Goal: Information Seeking & Learning: Learn about a topic

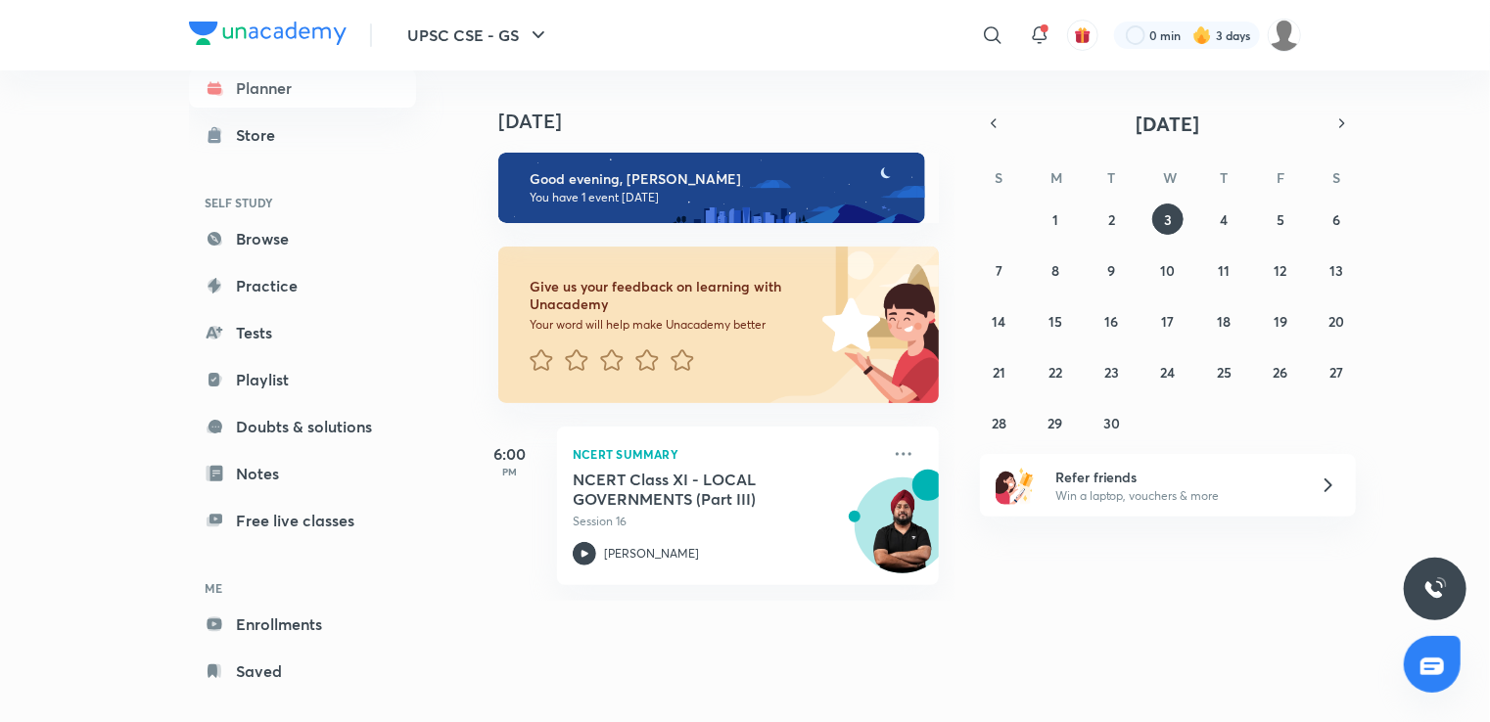
scroll to position [64, 0]
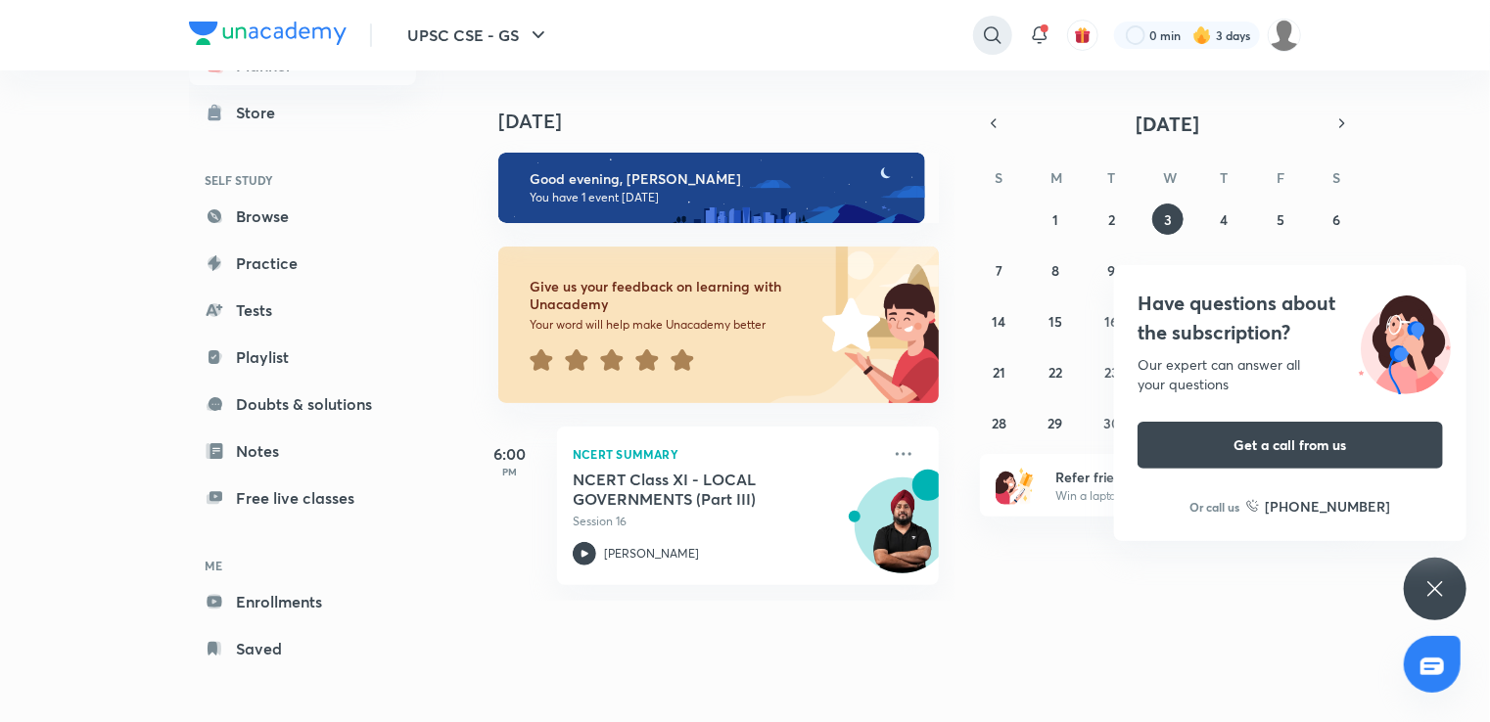
click at [994, 30] on icon at bounding box center [992, 34] width 23 height 23
type input "csat"
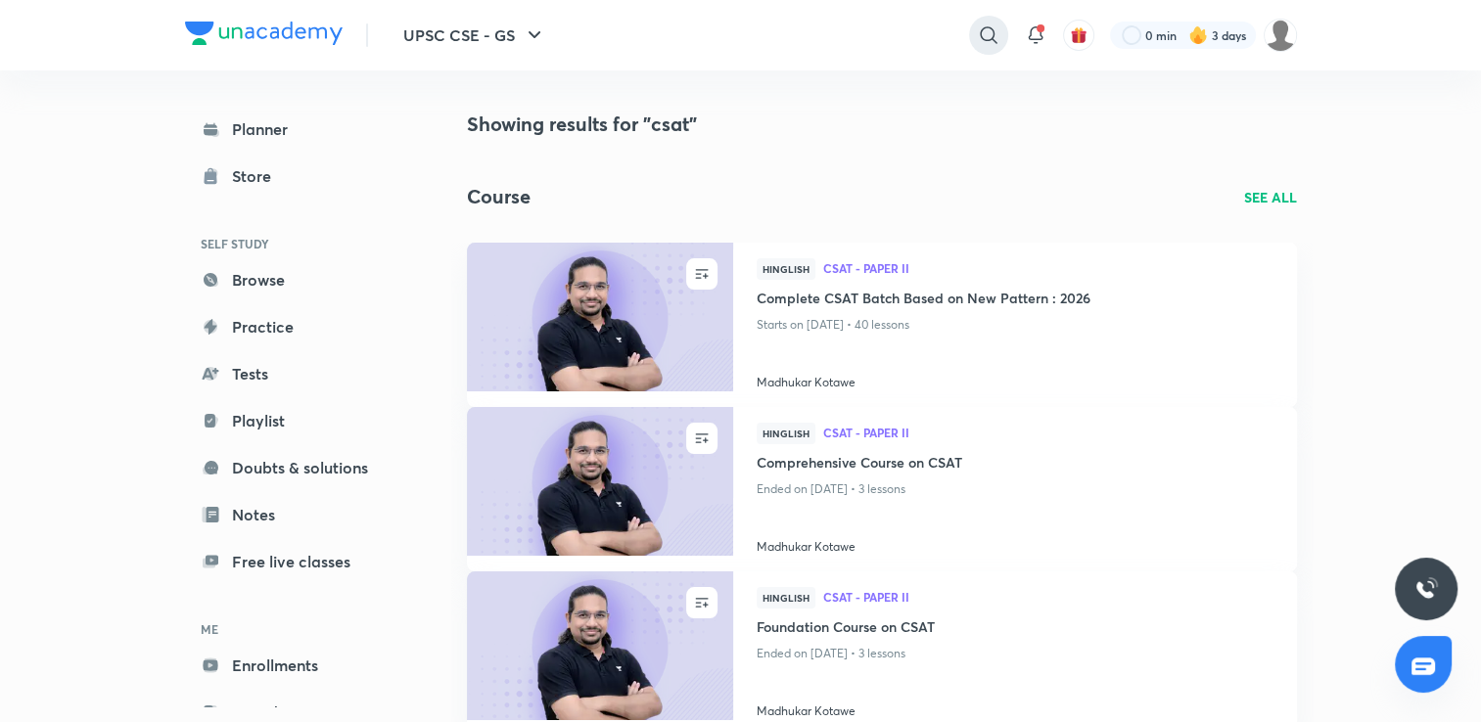
click at [992, 32] on icon at bounding box center [988, 34] width 17 height 17
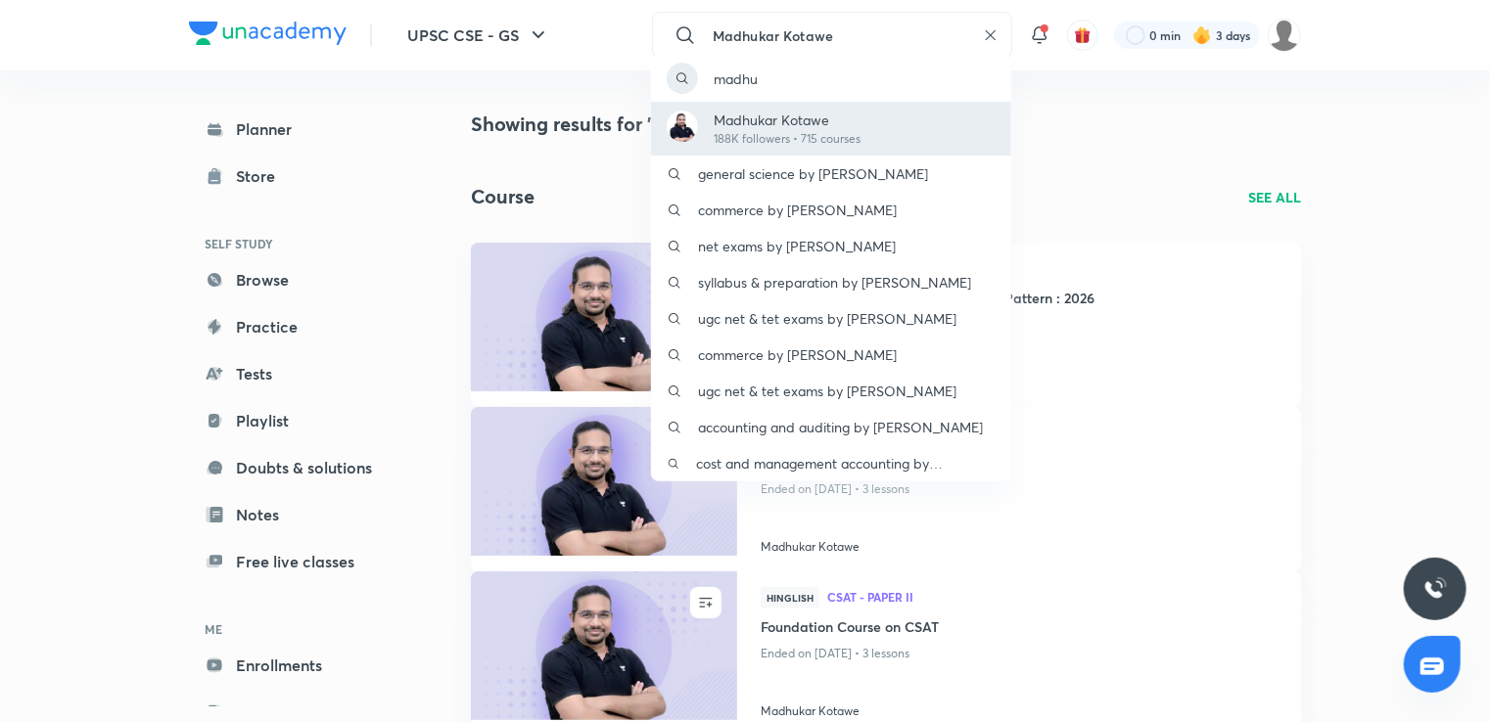
type input "Madhukar Kotawe"
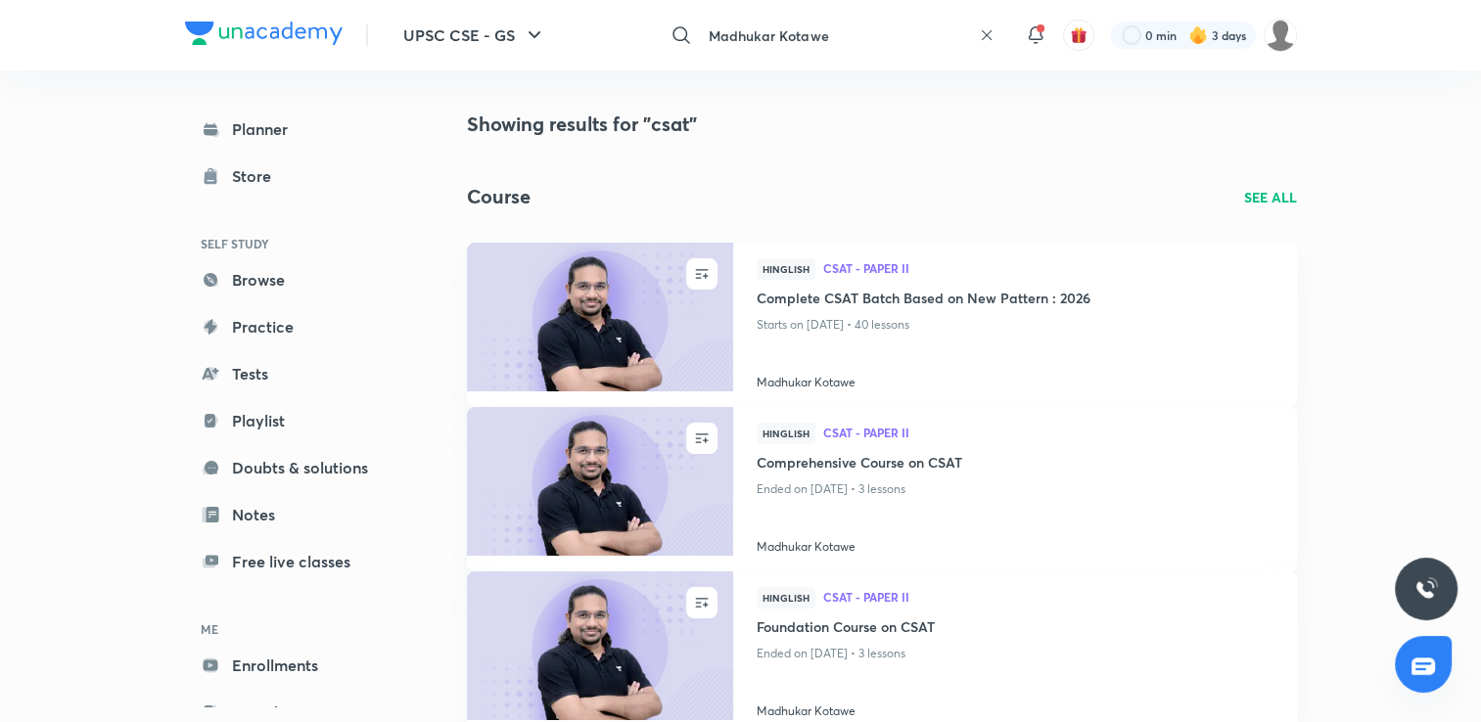
click at [835, 29] on input "Madhukar Kotawe" at bounding box center [836, 35] width 270 height 53
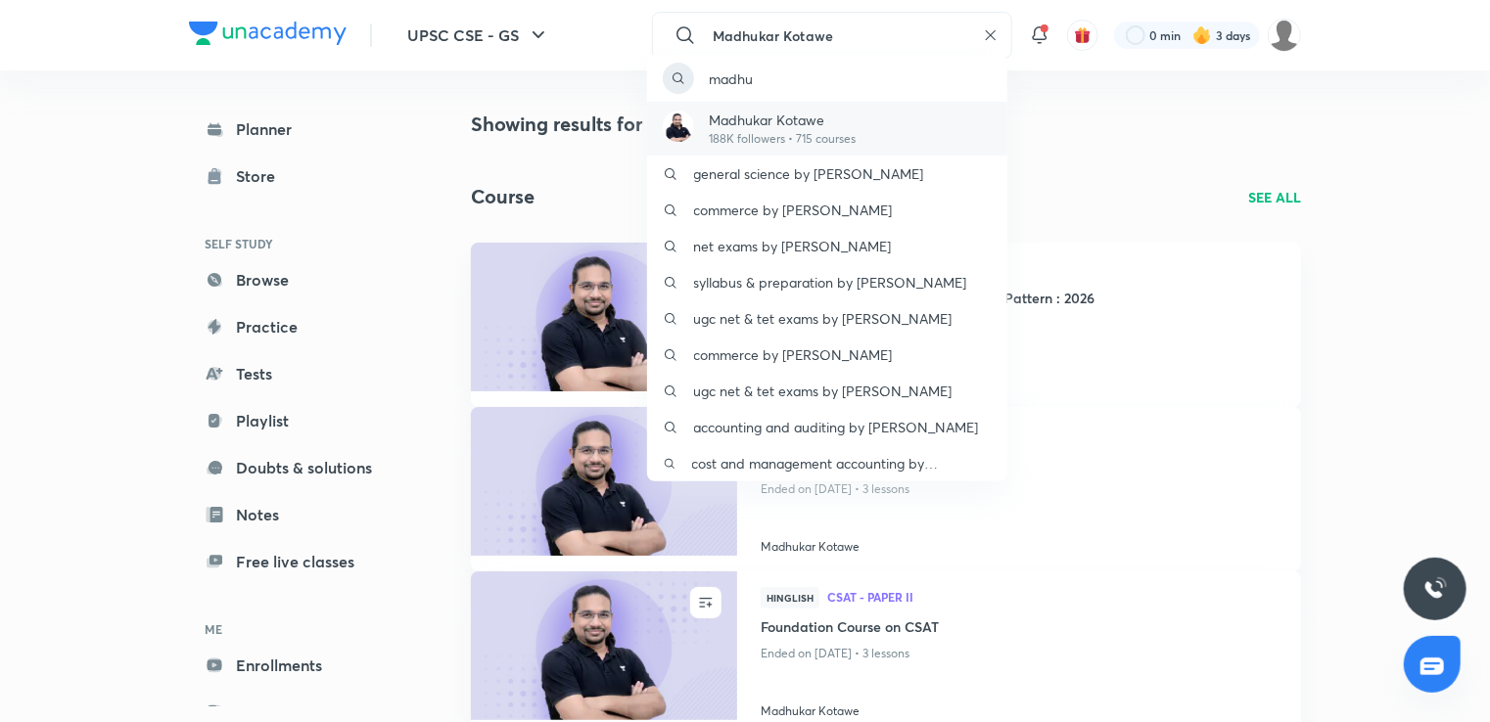
click at [839, 119] on p "Madhukar Kotawe" at bounding box center [783, 120] width 147 height 21
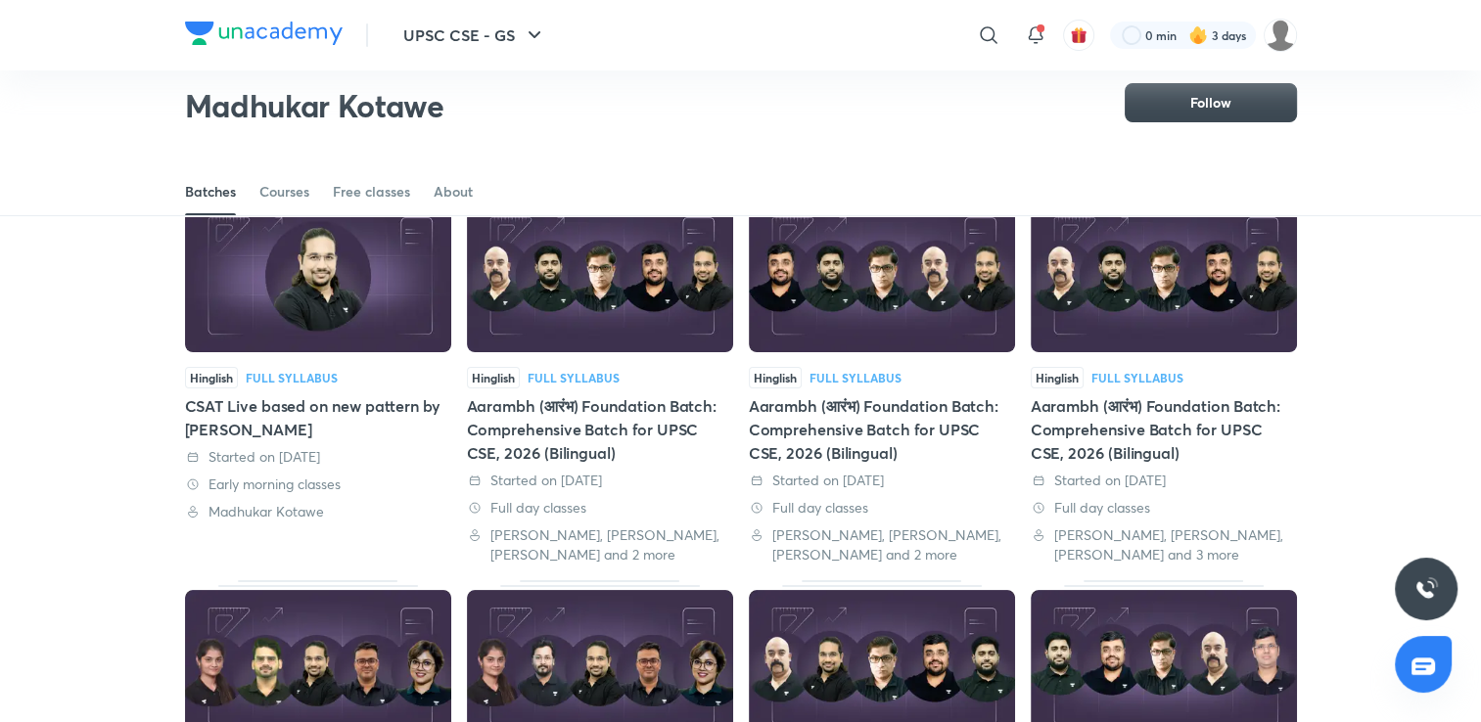
scroll to position [84, 0]
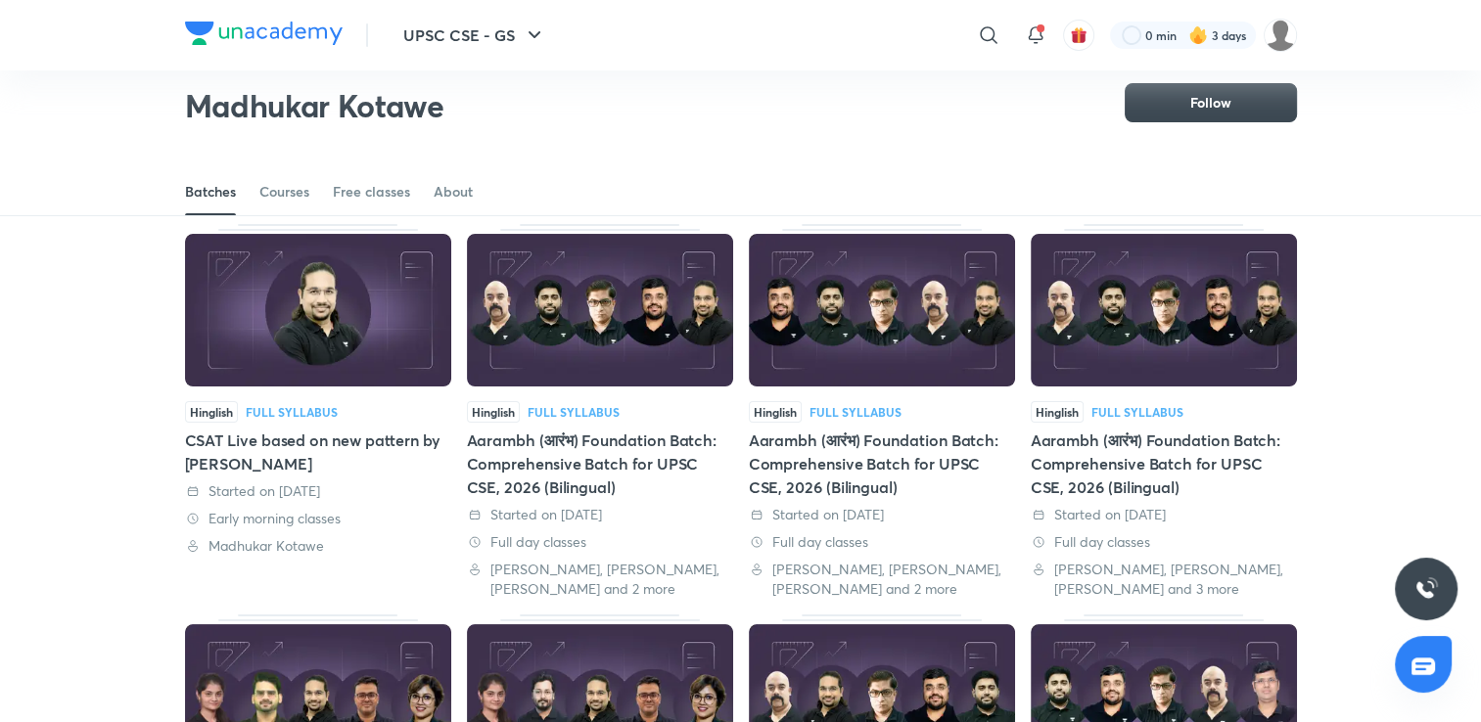
click at [299, 304] on img at bounding box center [318, 310] width 266 height 153
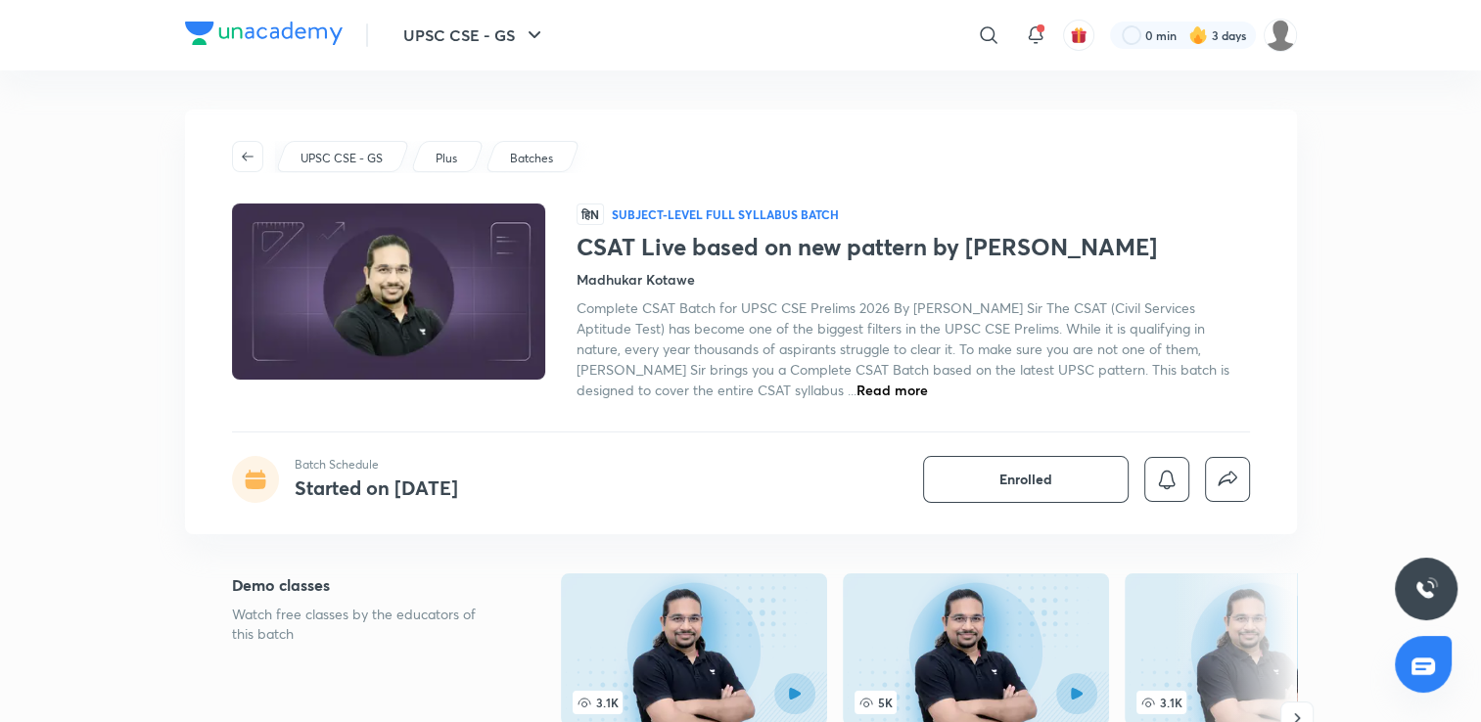
scroll to position [98, 0]
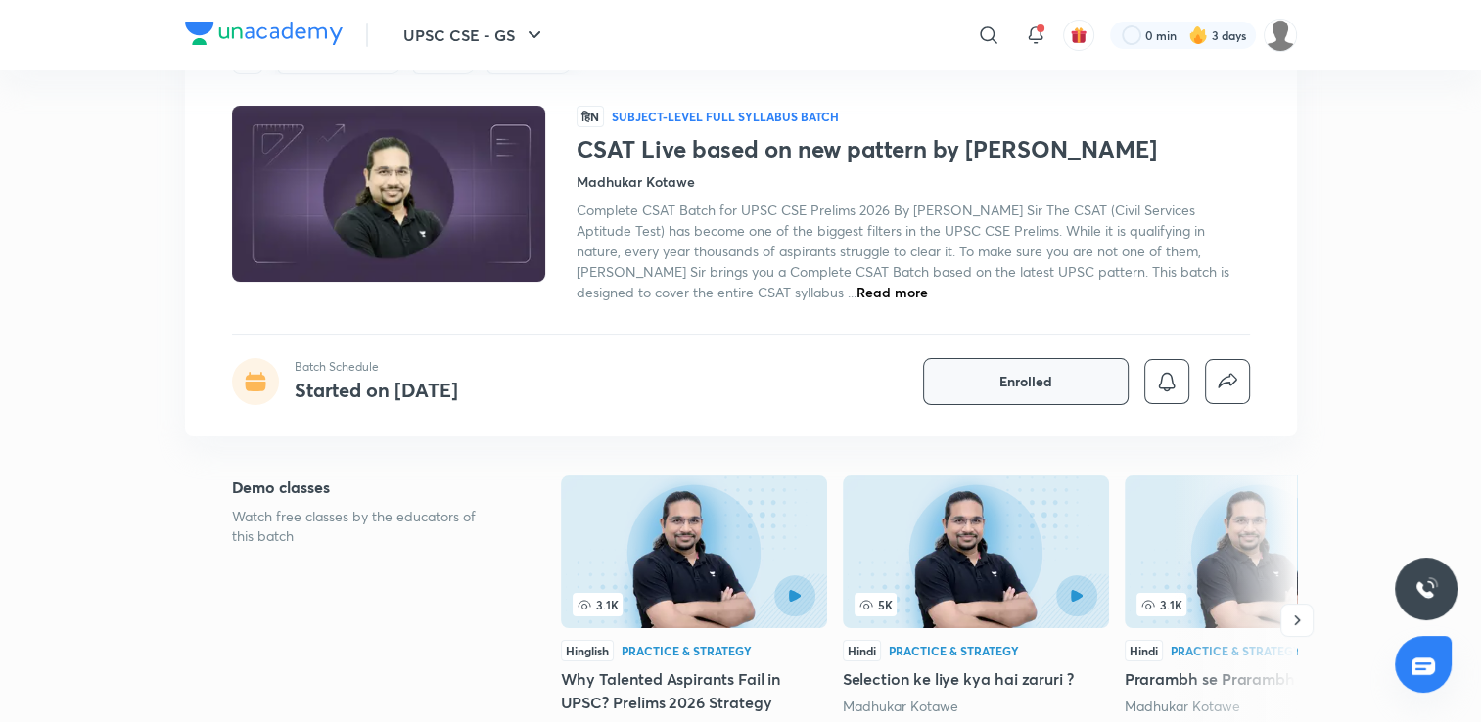
click at [976, 388] on button "Enrolled" at bounding box center [1026, 381] width 206 height 47
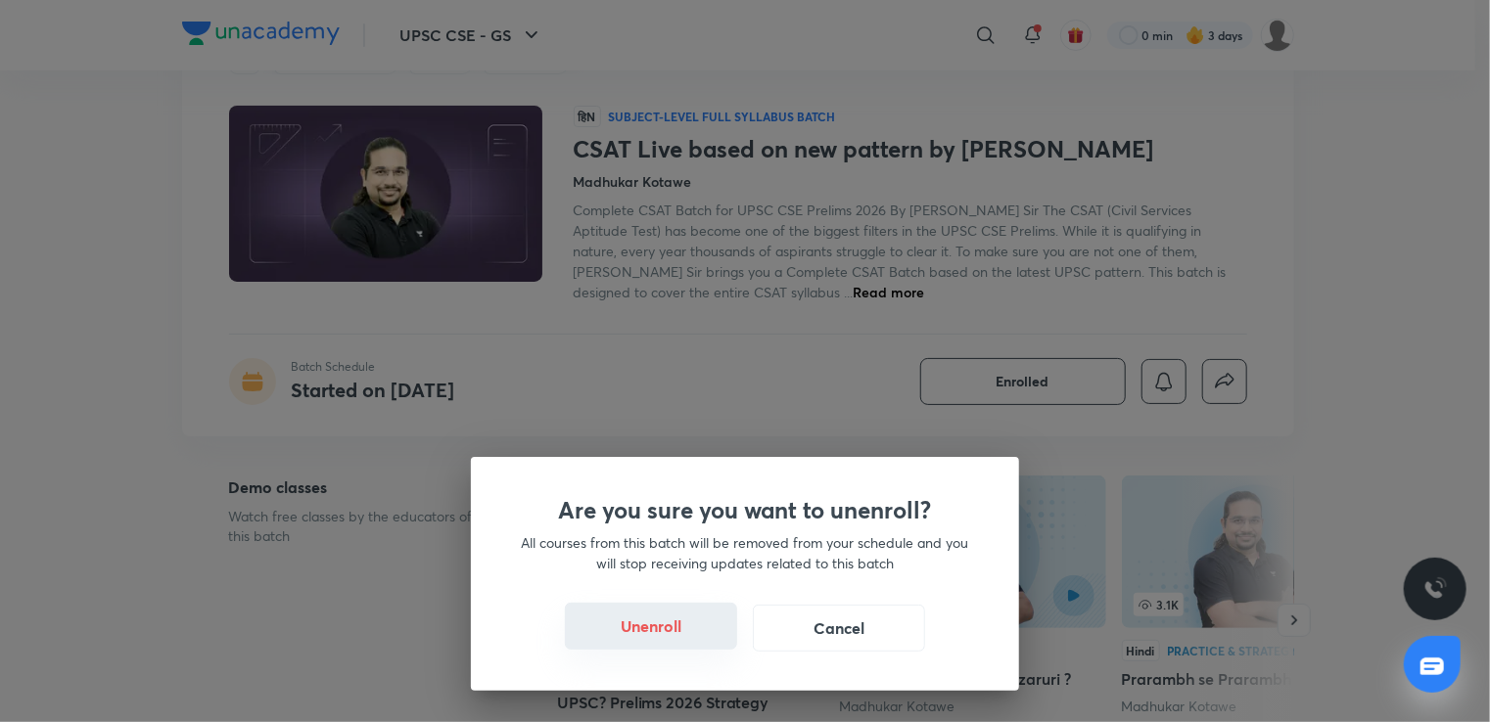
click at [658, 634] on button "Unenroll" at bounding box center [651, 626] width 172 height 47
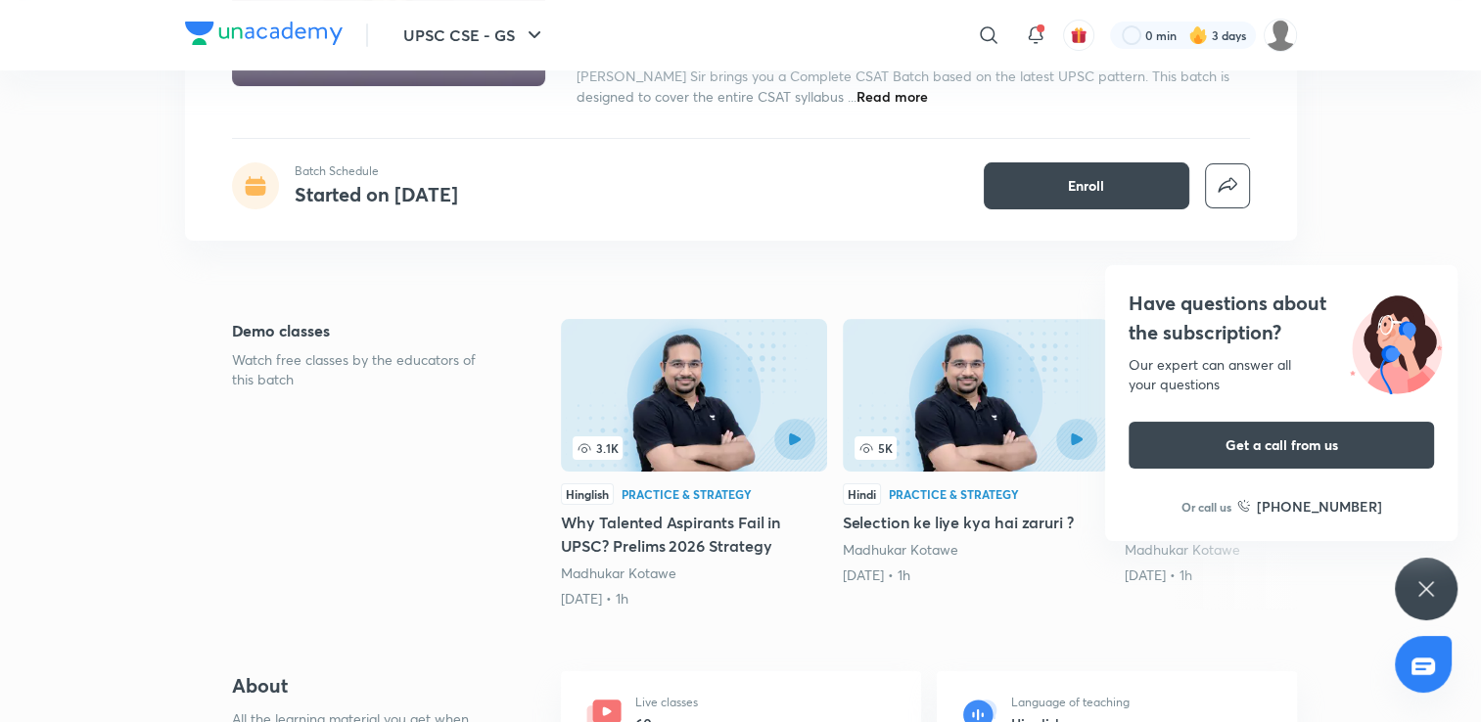
scroll to position [0, 0]
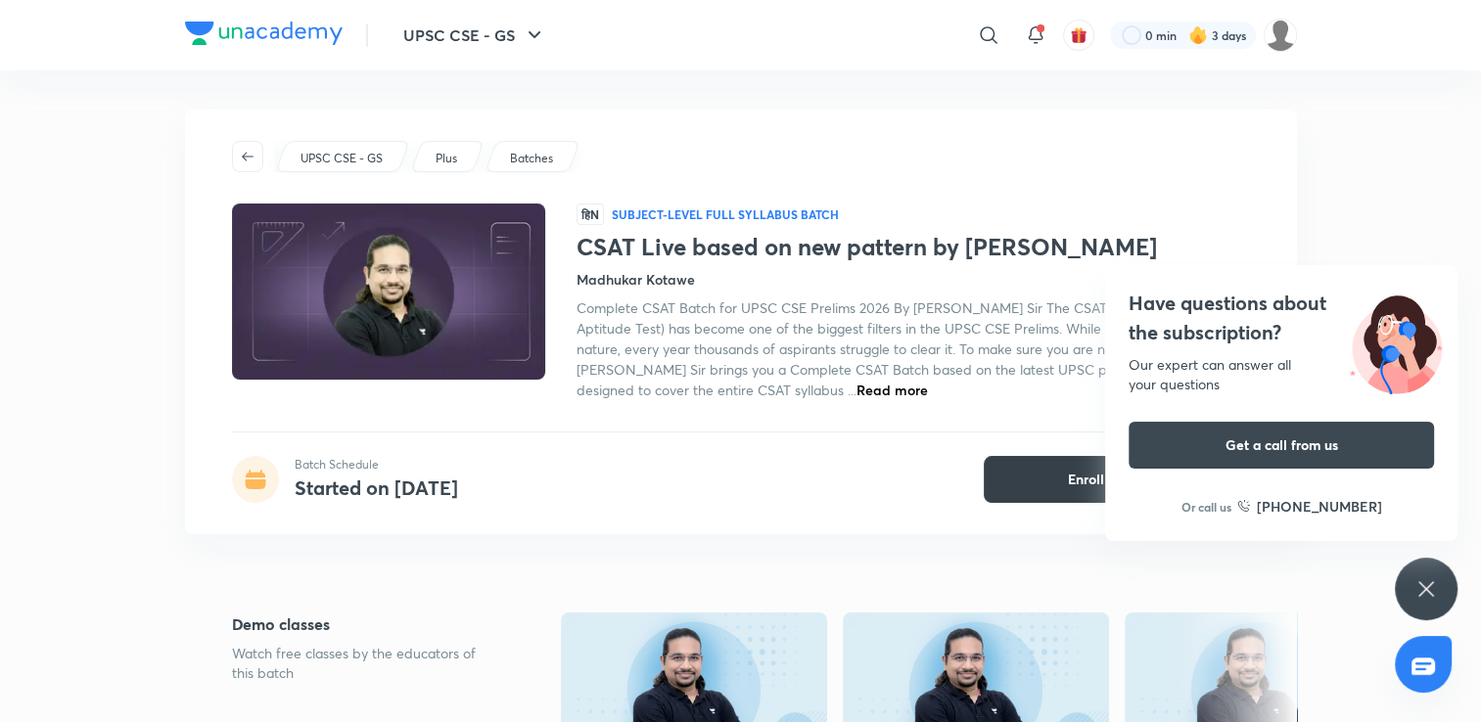
click at [1063, 470] on button "Enroll" at bounding box center [1087, 479] width 206 height 47
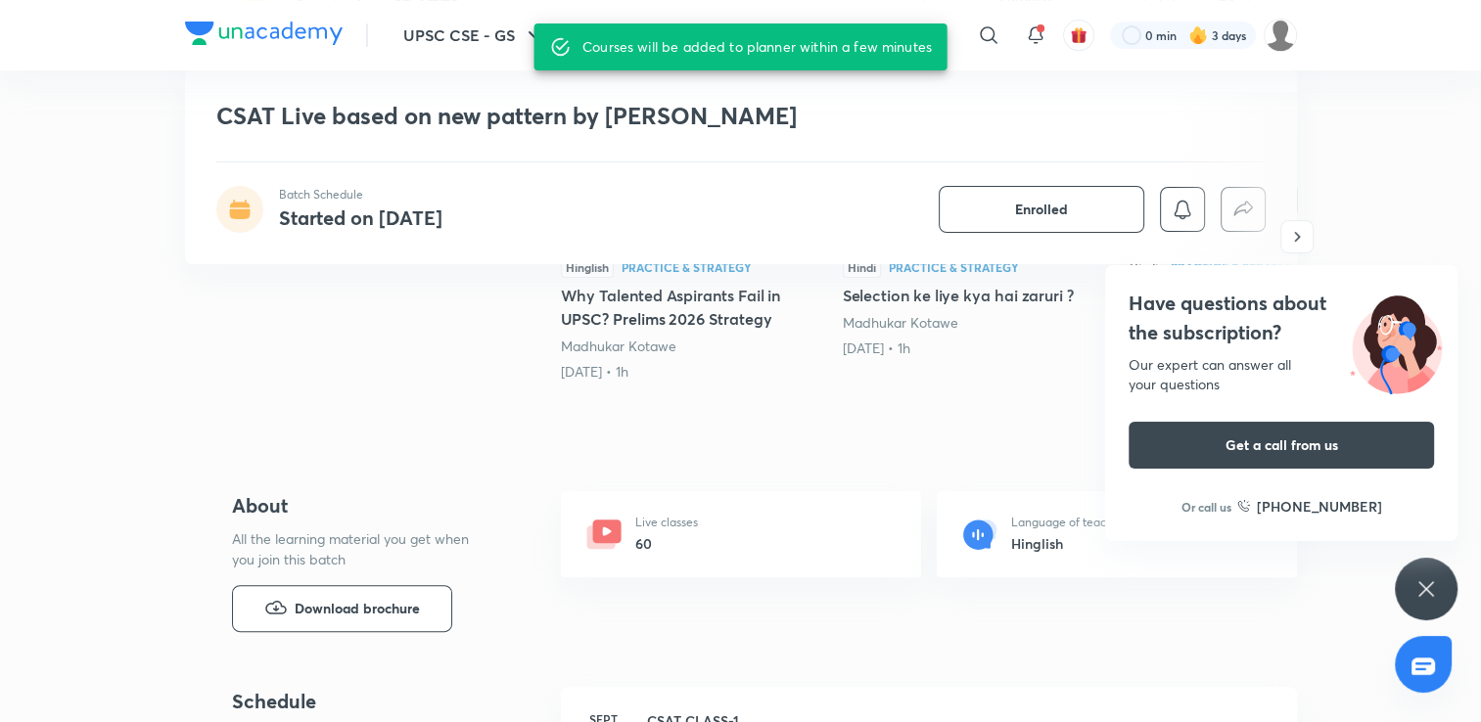
scroll to position [489, 0]
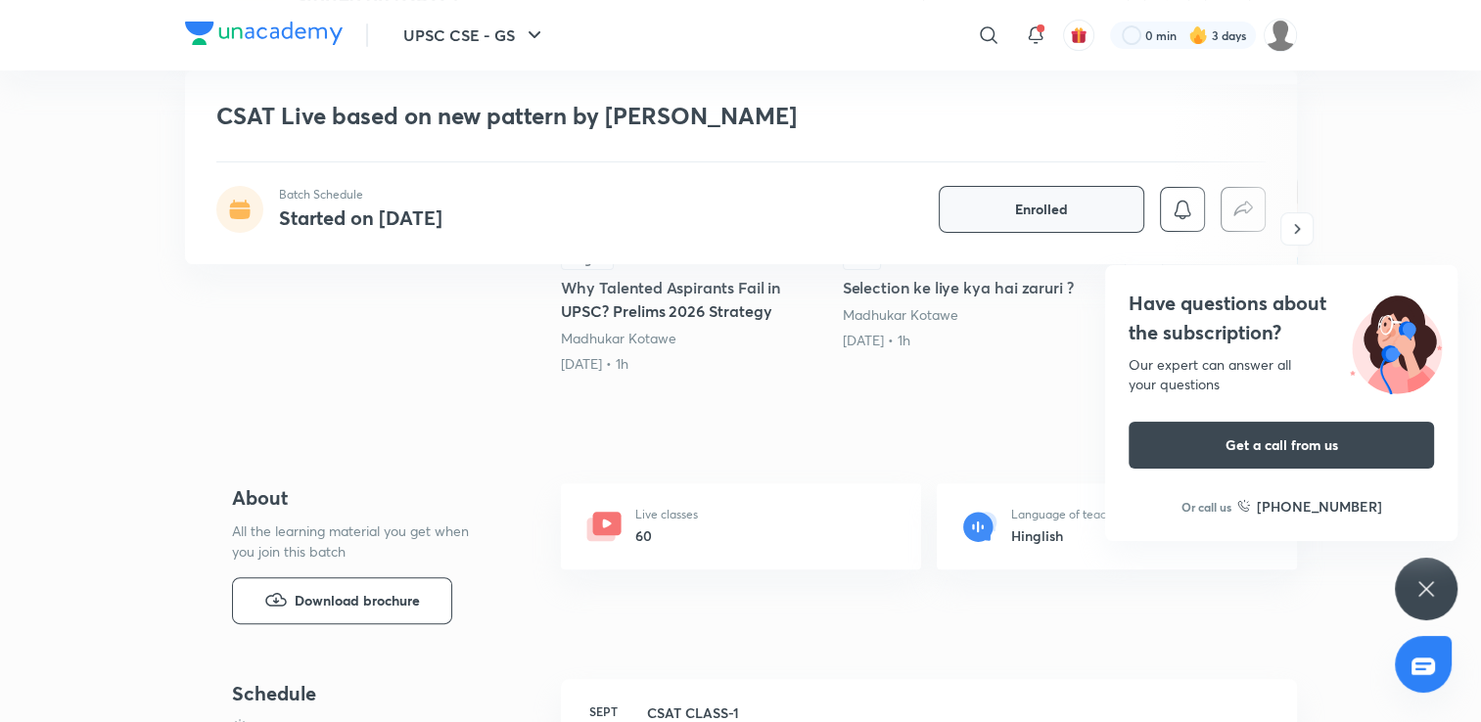
click at [1007, 225] on button "Enrolled" at bounding box center [1042, 209] width 206 height 47
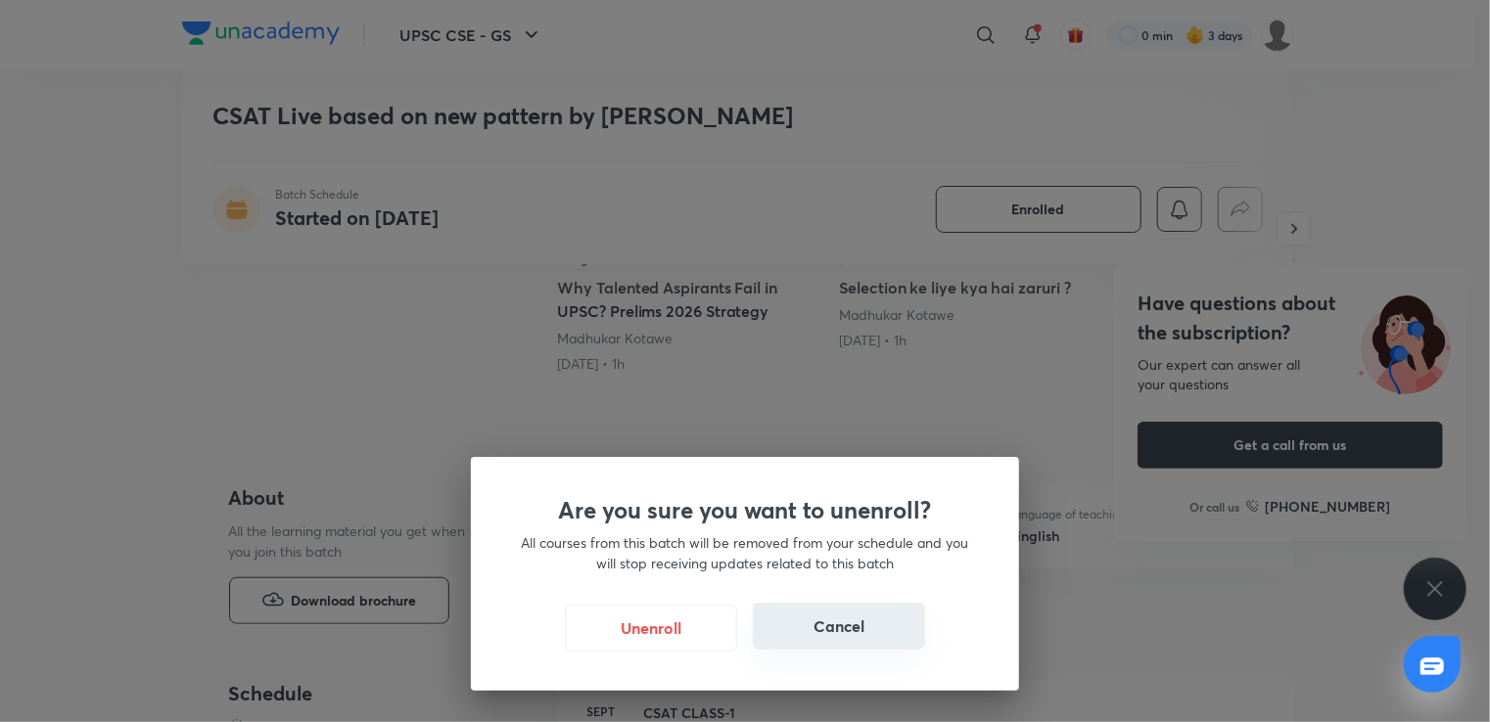
click at [863, 624] on button "Cancel" at bounding box center [839, 626] width 172 height 47
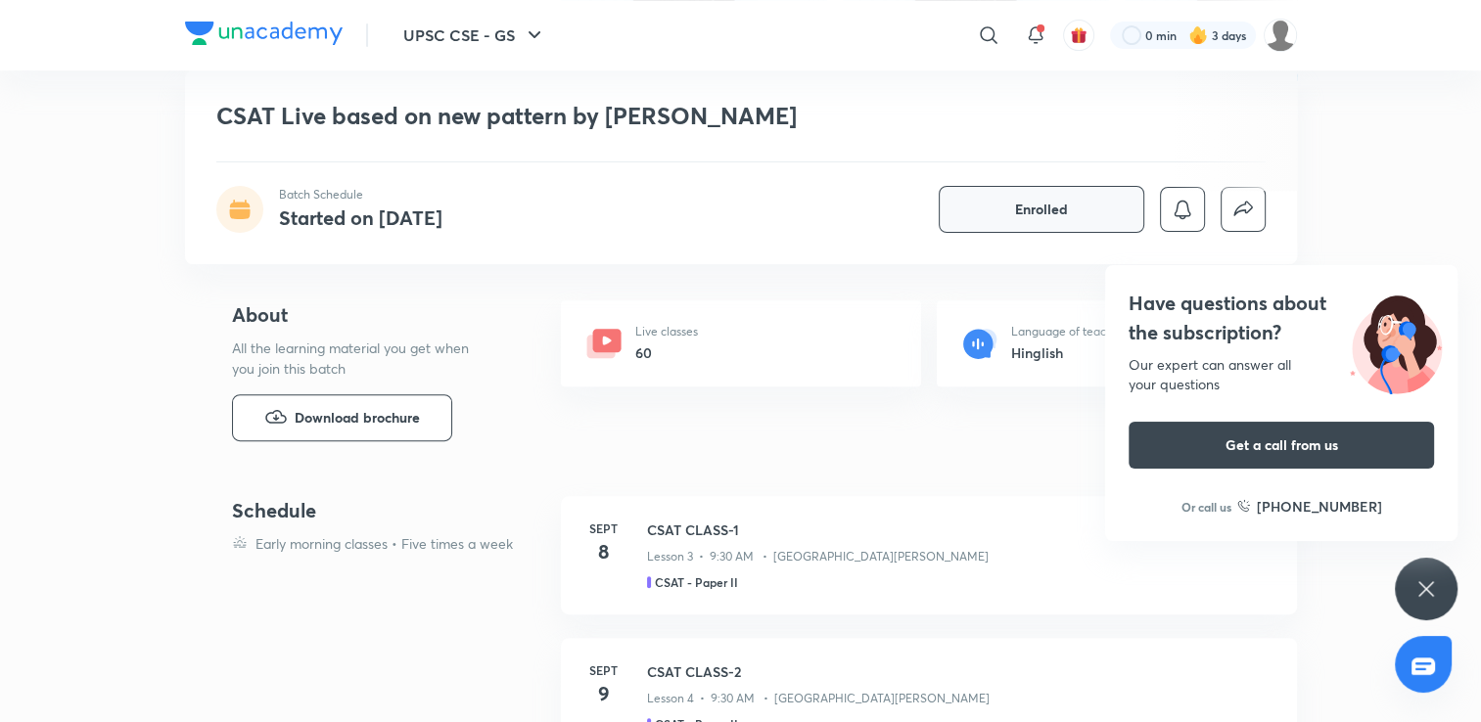
scroll to position [685, 0]
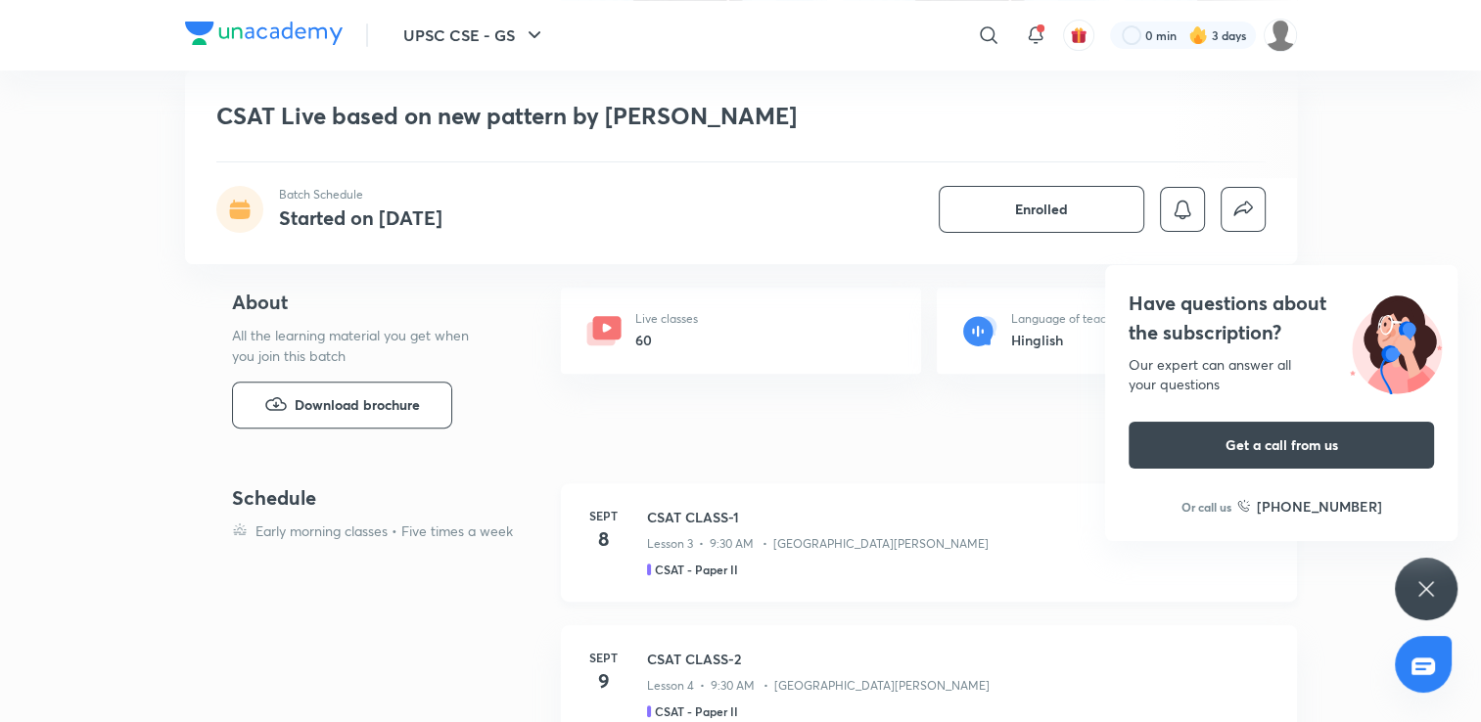
click at [710, 538] on p "Lesson 3 • 9:30 AM • [GEOGRAPHIC_DATA][PERSON_NAME]" at bounding box center [818, 544] width 342 height 18
click at [673, 545] on p "Lesson 3 • 9:30 AM • [GEOGRAPHIC_DATA][PERSON_NAME]" at bounding box center [818, 544] width 342 height 18
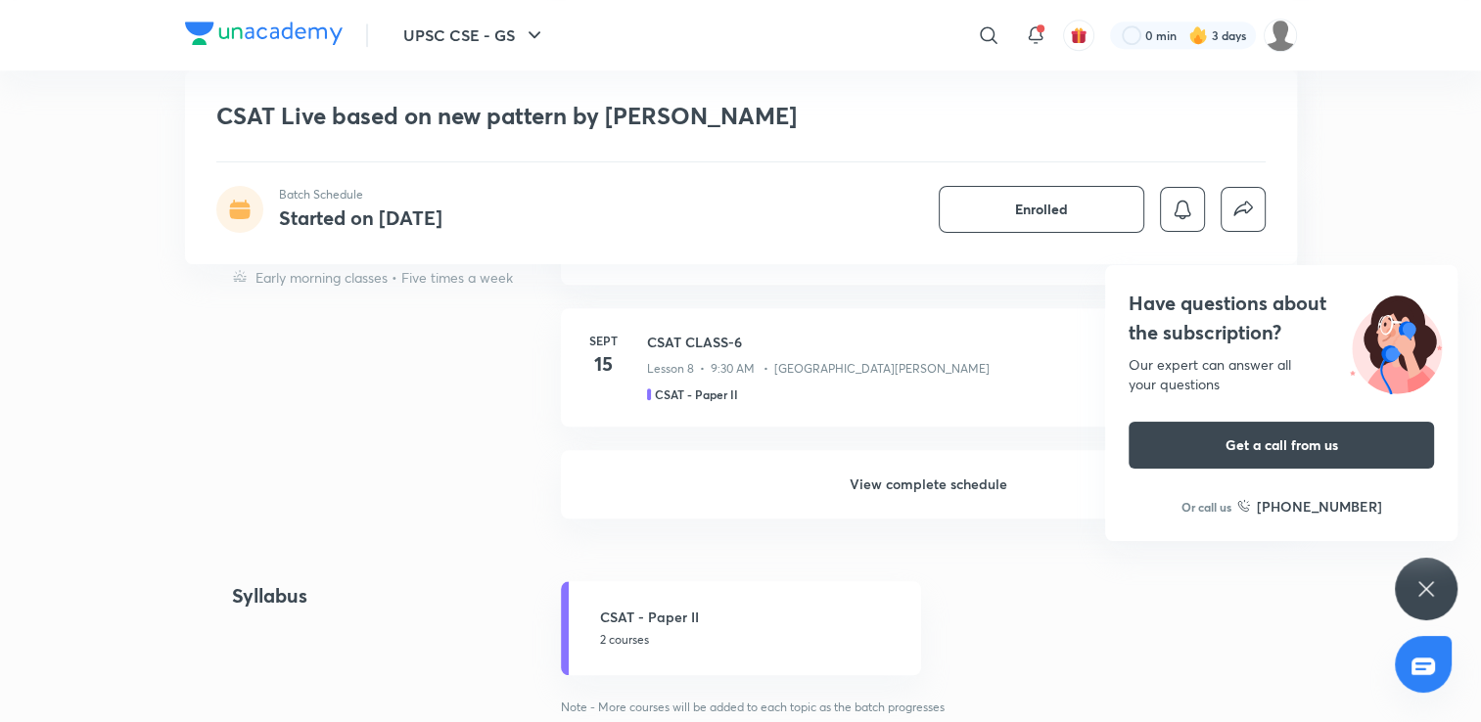
scroll to position [1566, 0]
click at [884, 486] on h6 "View complete schedule" at bounding box center [929, 488] width 736 height 69
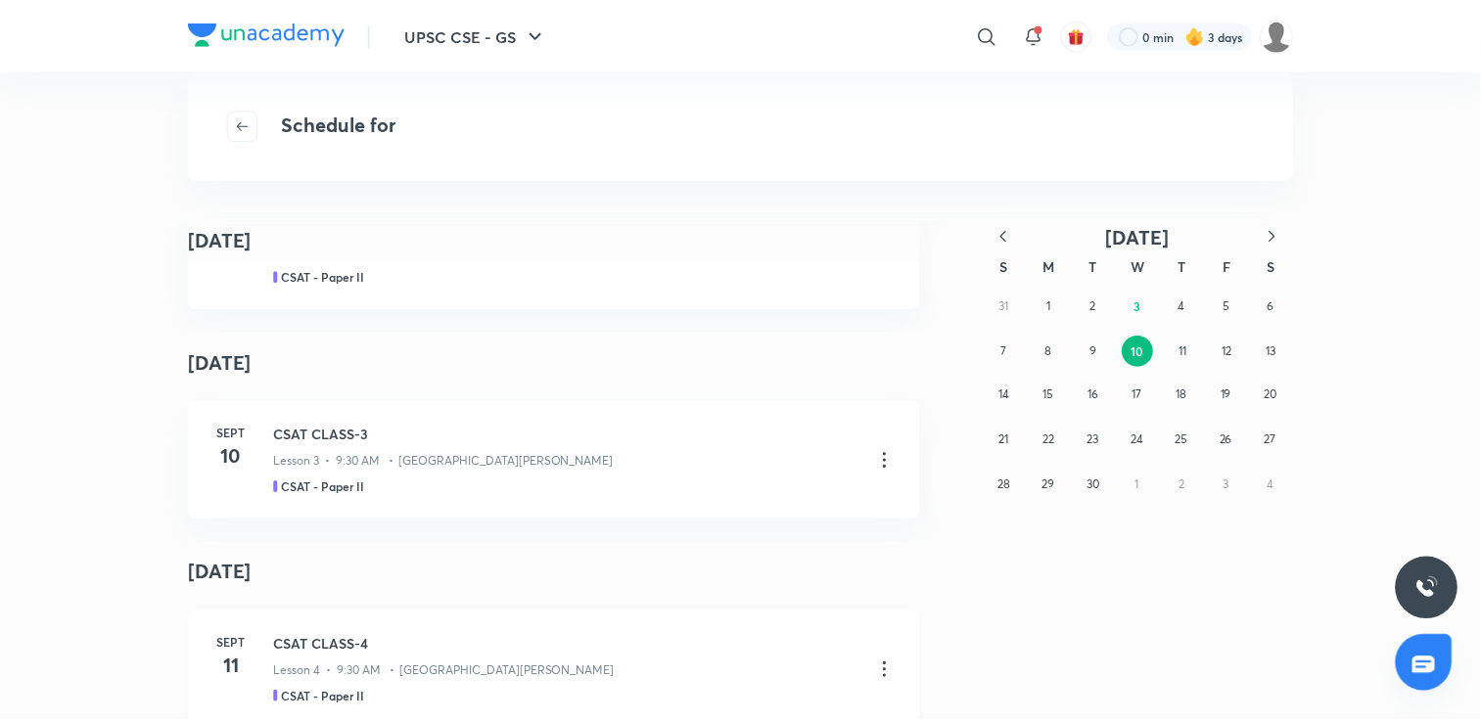
scroll to position [489, 0]
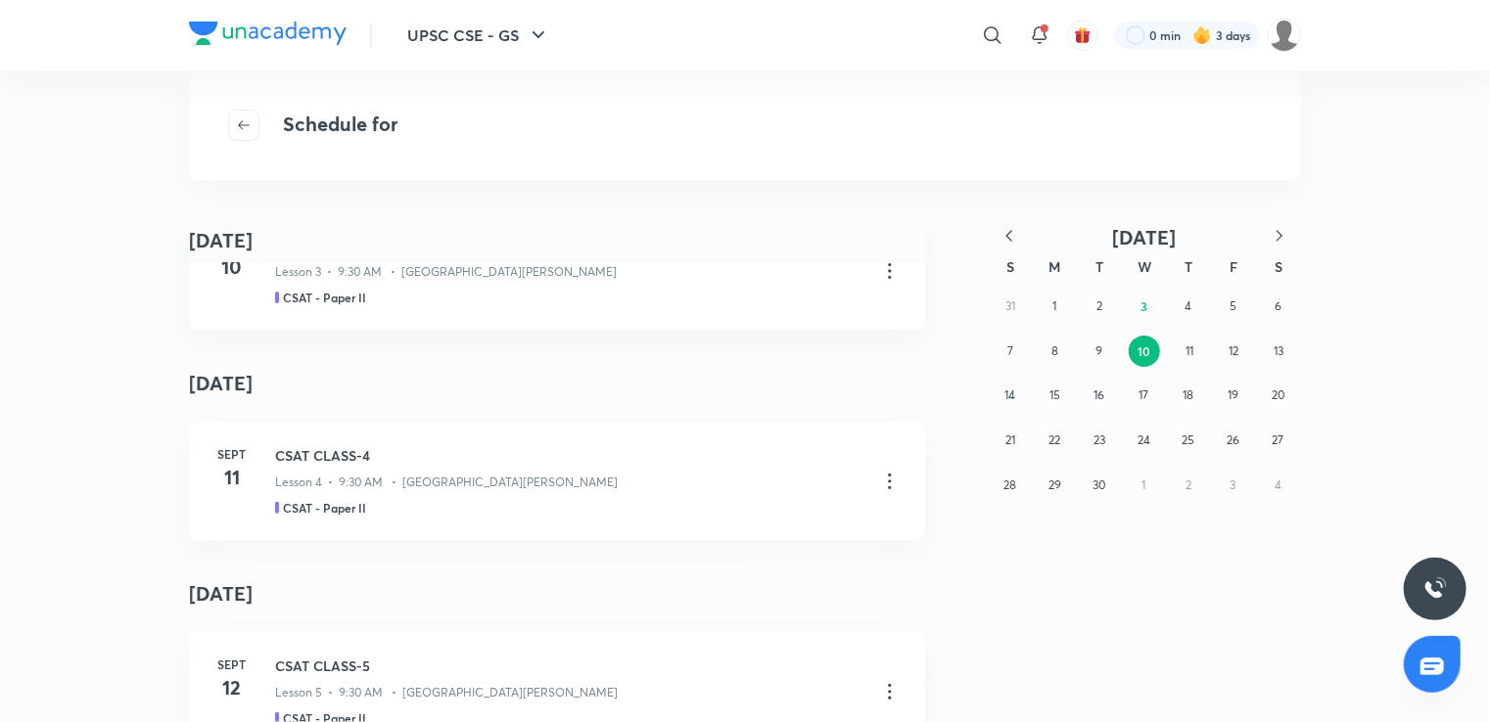
click at [1284, 239] on icon "button" at bounding box center [1280, 236] width 20 height 20
click at [1282, 239] on icon "button" at bounding box center [1280, 236] width 20 height 20
click at [1014, 241] on icon "button" at bounding box center [1009, 236] width 20 height 20
click at [243, 129] on icon "button" at bounding box center [244, 125] width 16 height 16
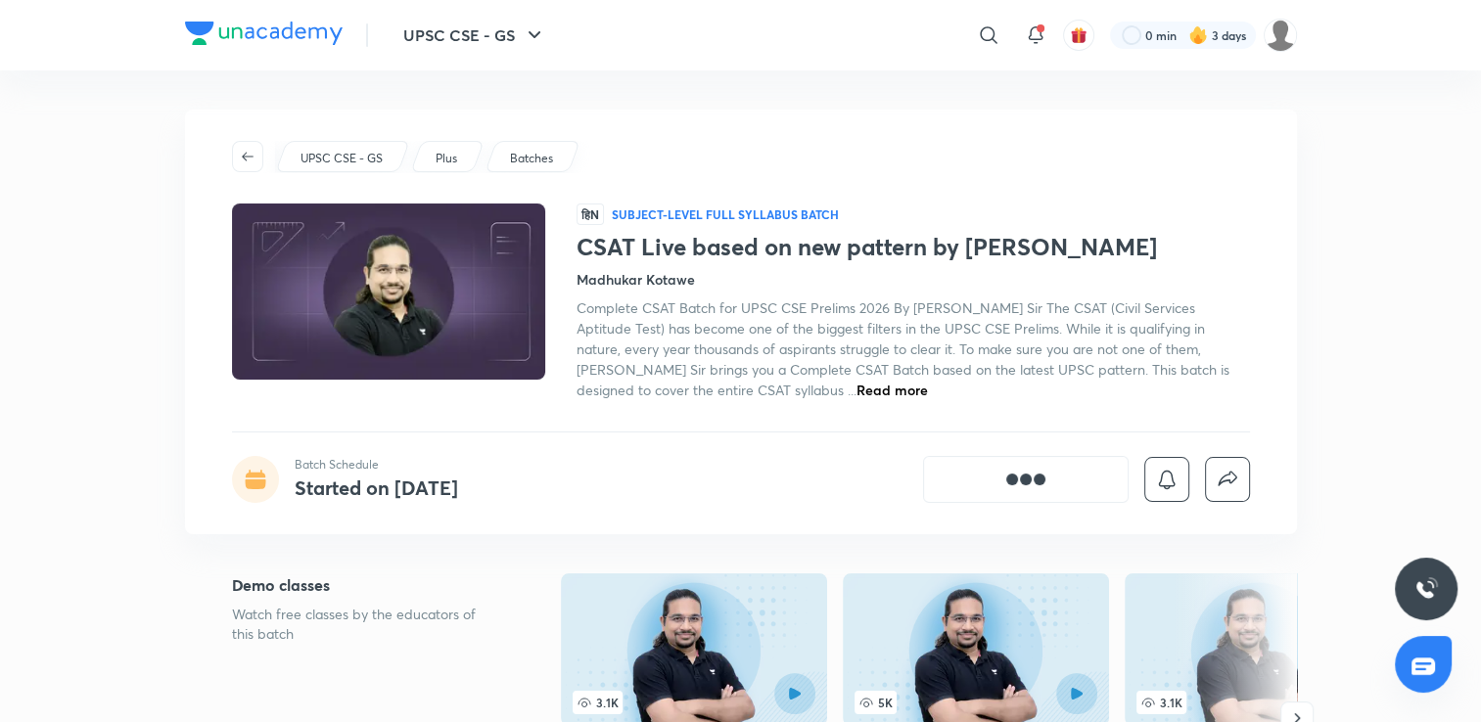
scroll to position [489, 0]
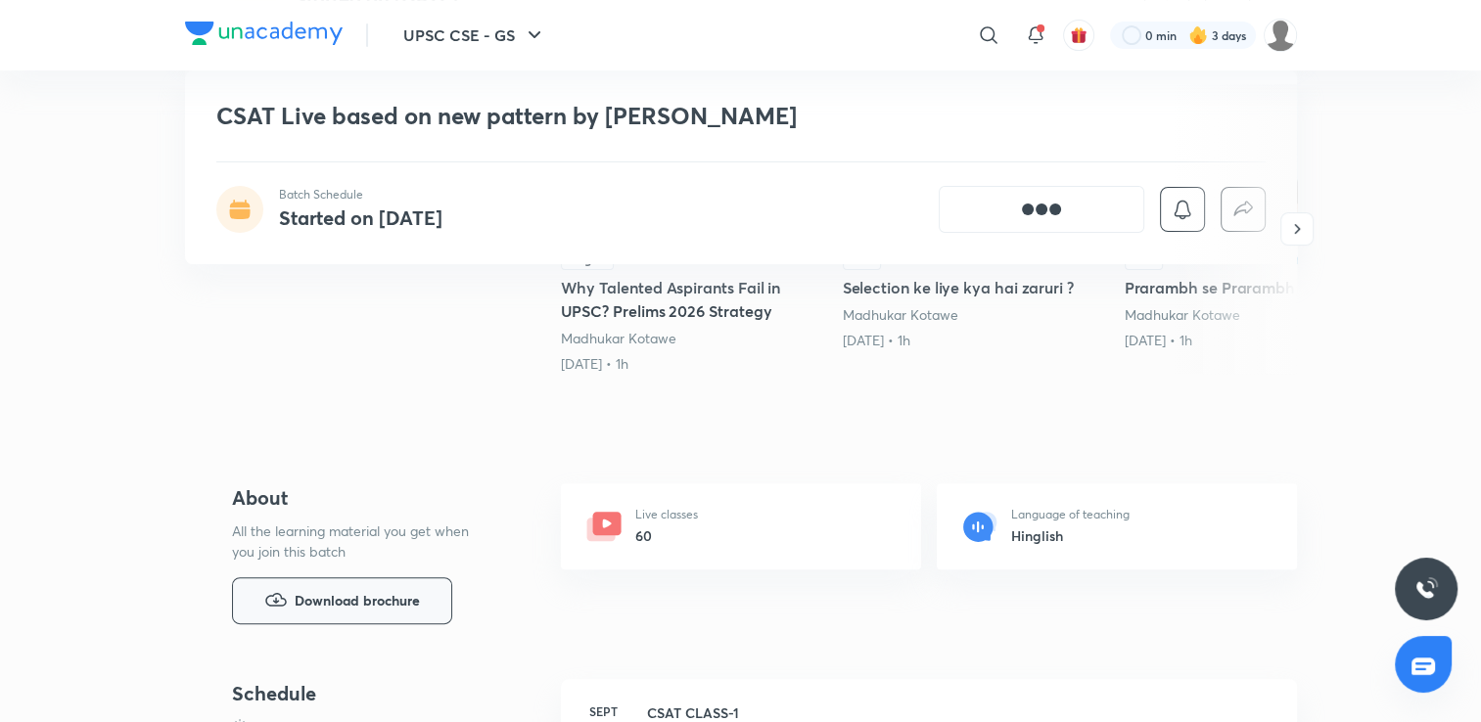
click at [313, 578] on button "Download brochure" at bounding box center [342, 601] width 220 height 47
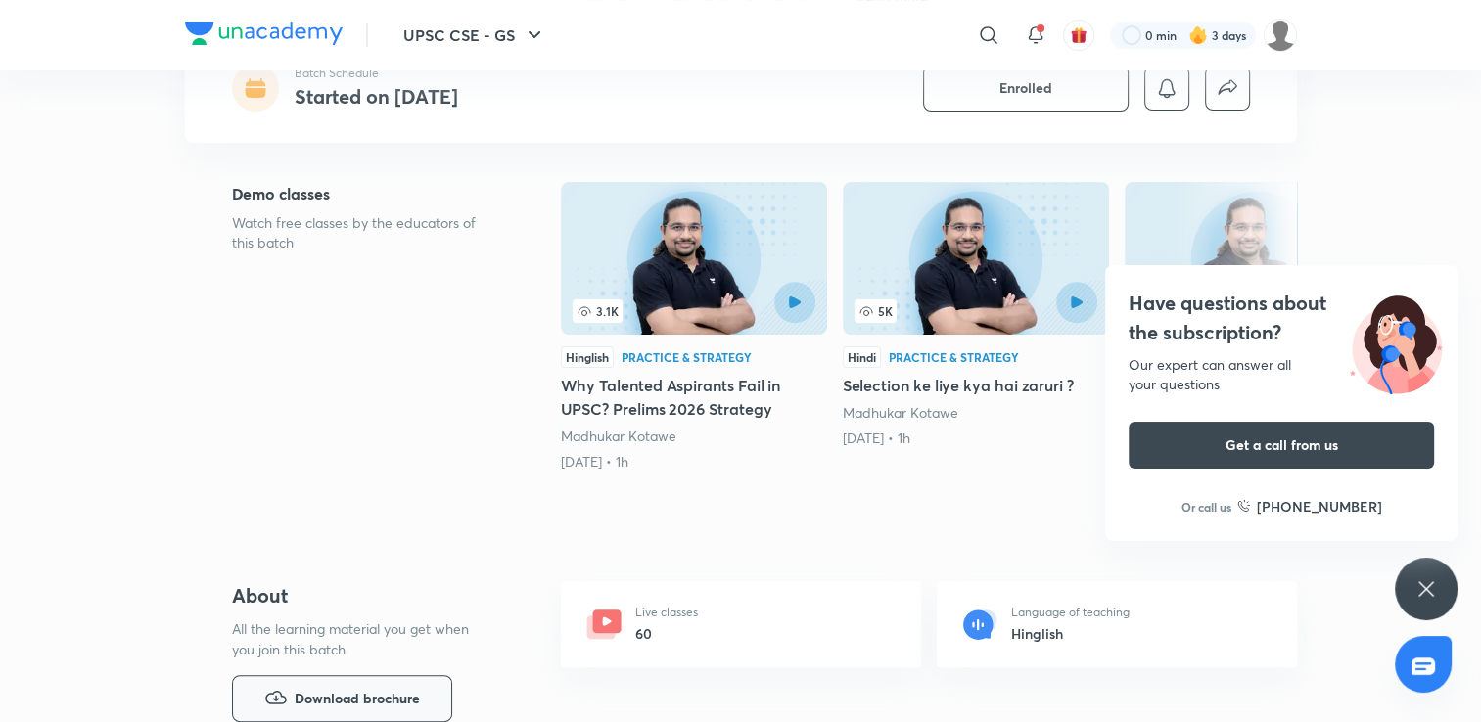
scroll to position [0, 0]
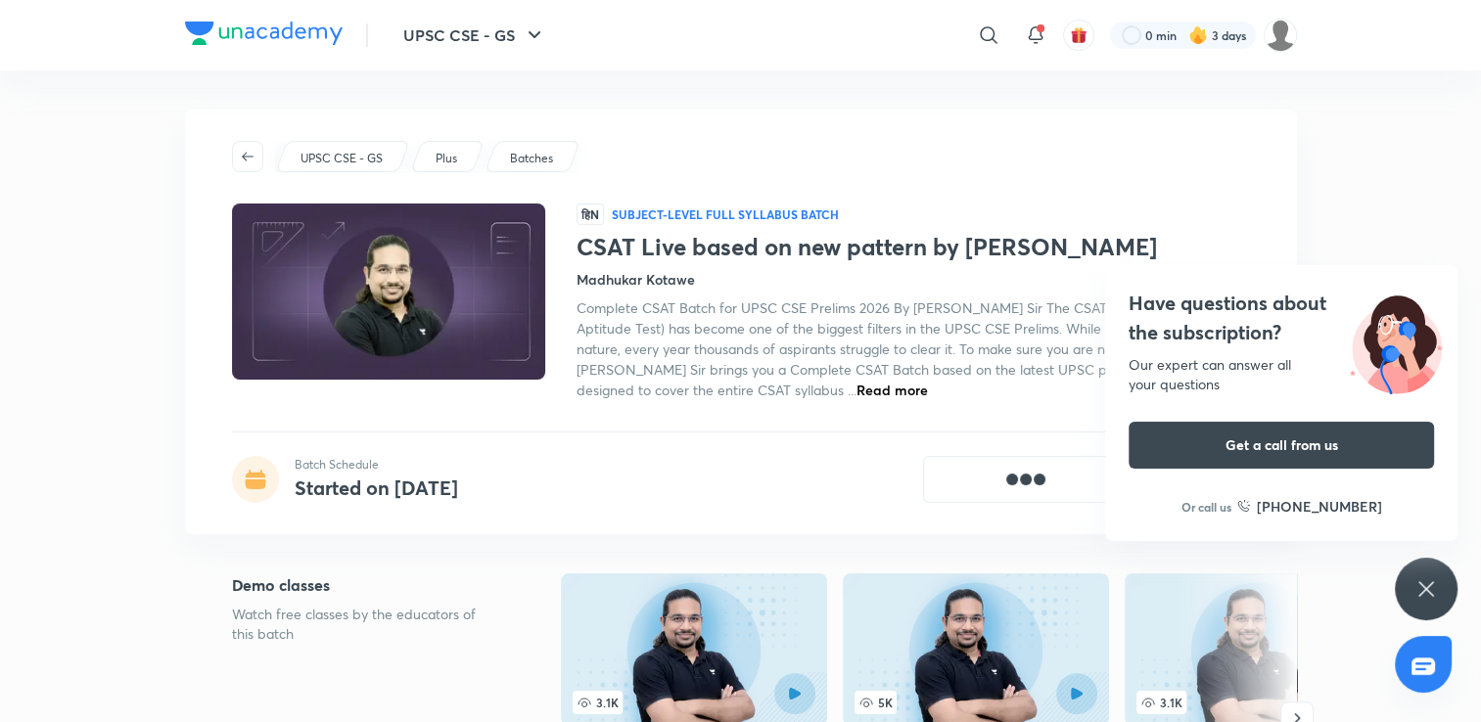
click at [368, 307] on img at bounding box center [387, 292] width 319 height 180
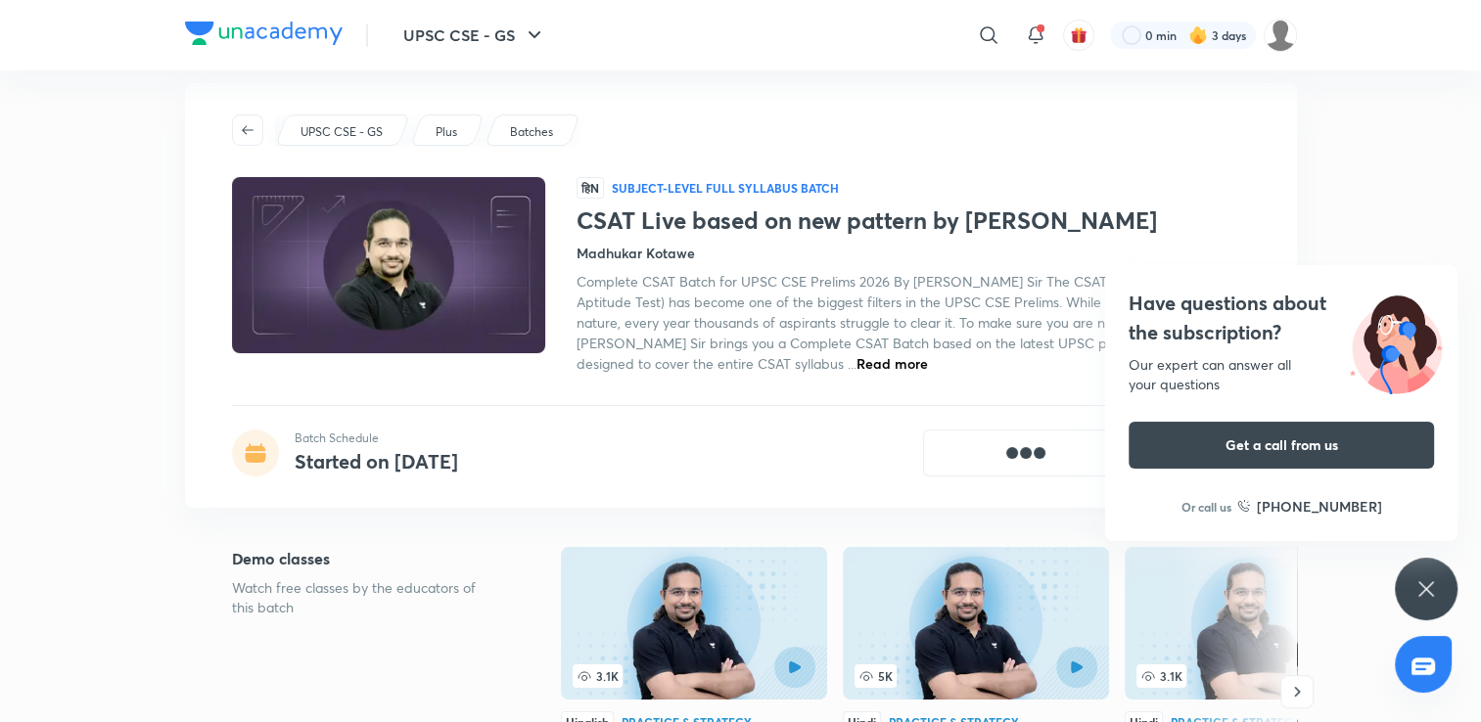
scroll to position [294, 0]
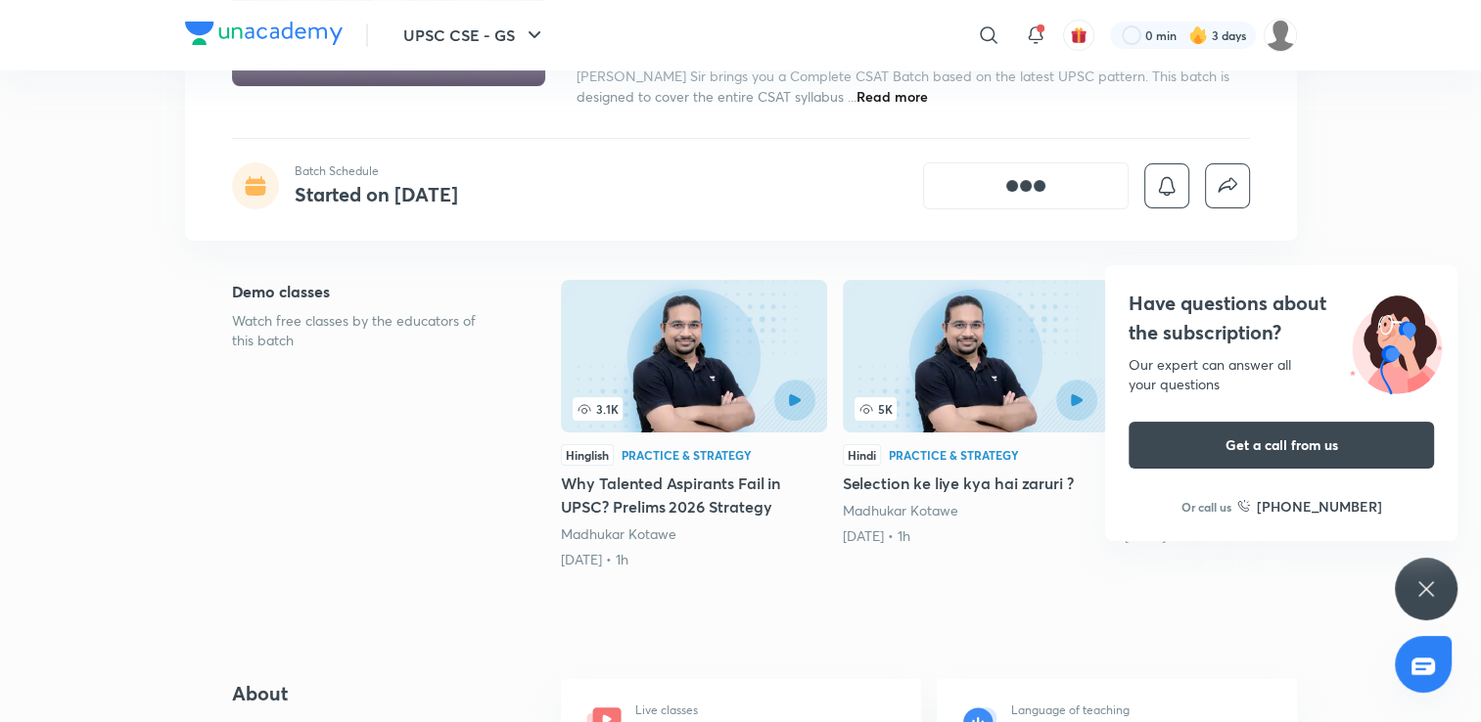
click at [1425, 586] on icon at bounding box center [1426, 589] width 23 height 23
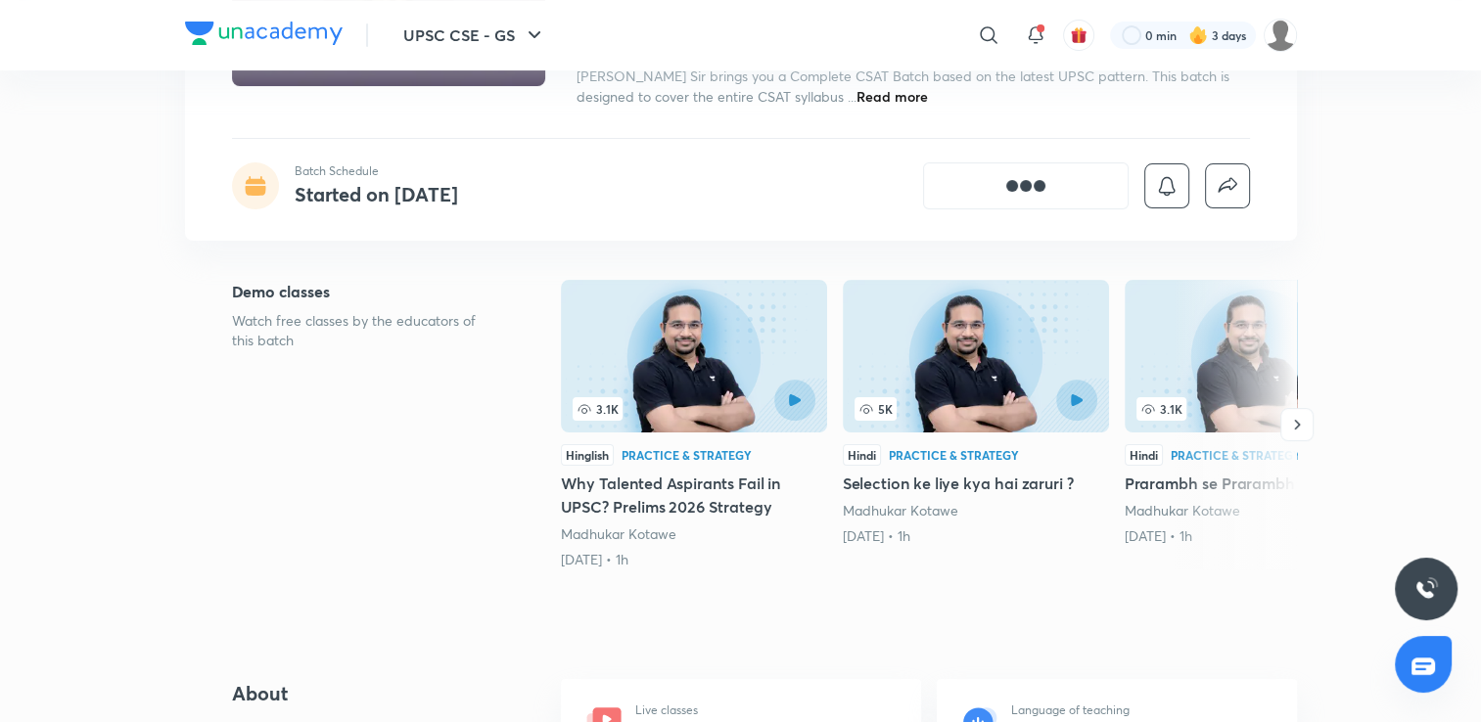
scroll to position [0, 0]
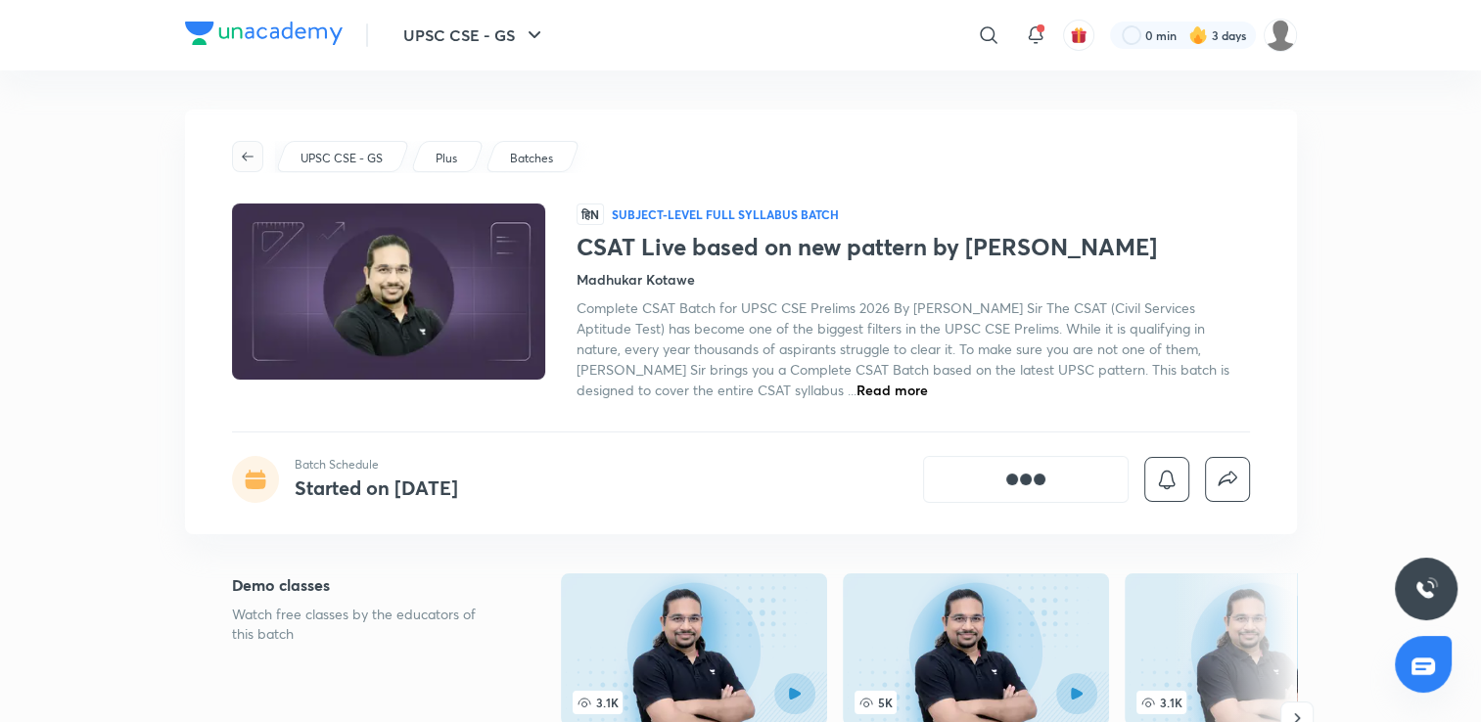
click at [251, 154] on icon "button" at bounding box center [248, 157] width 16 height 16
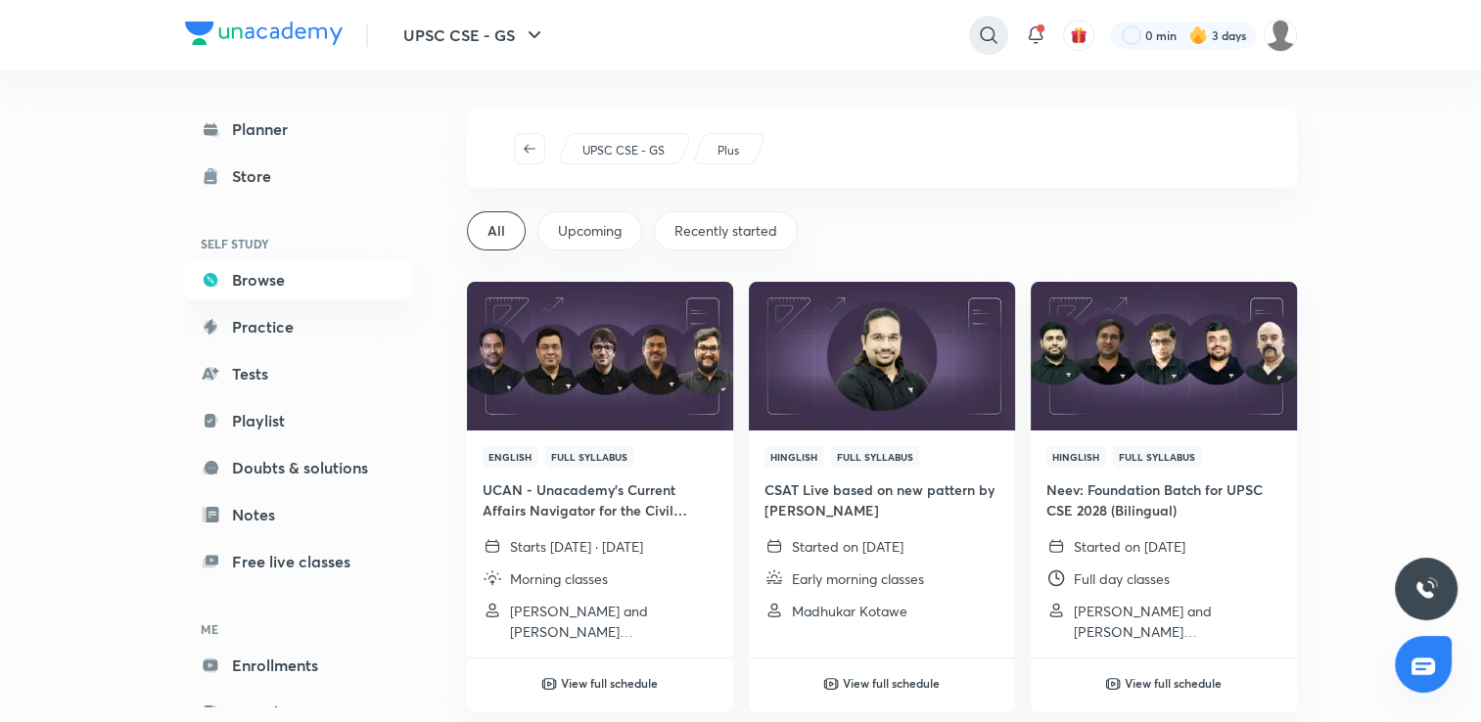
click at [988, 33] on icon at bounding box center [988, 34] width 23 height 23
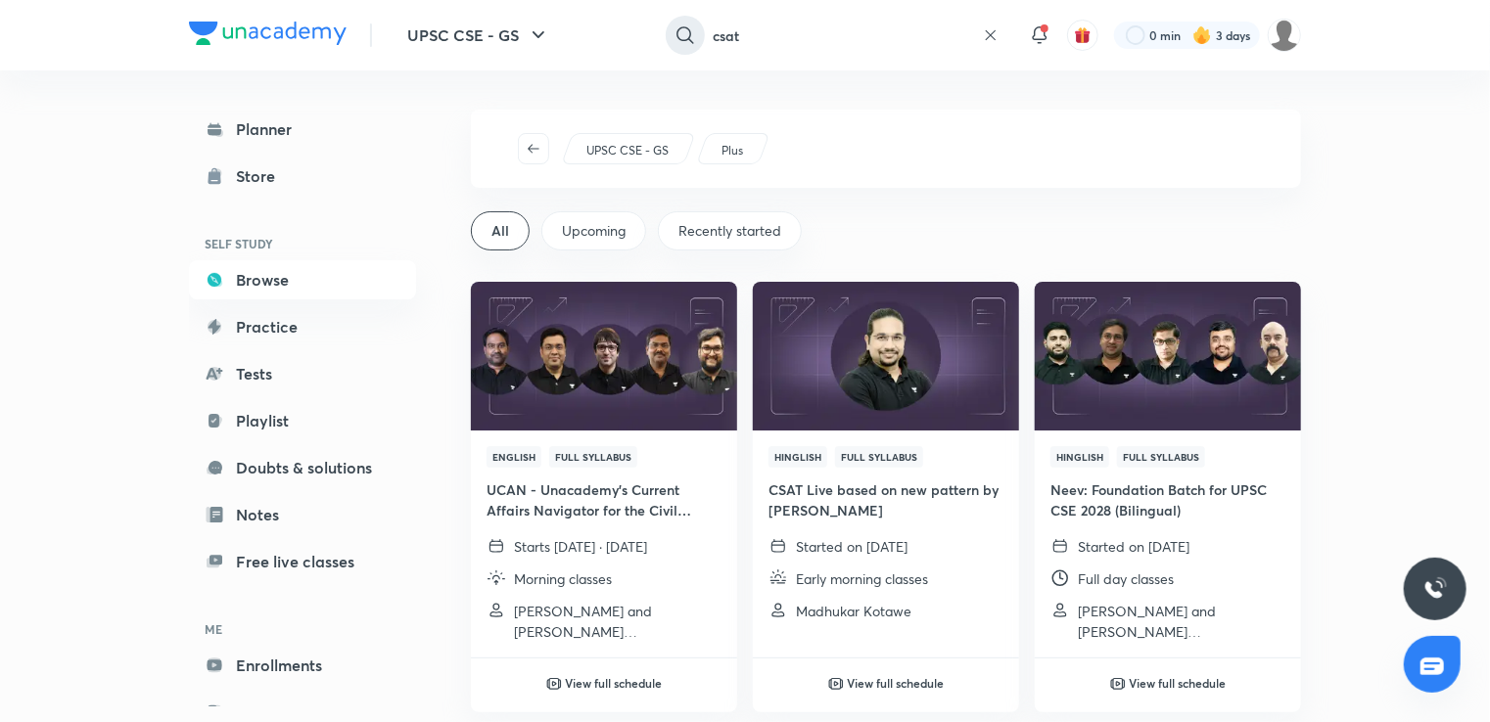
type input "csat"
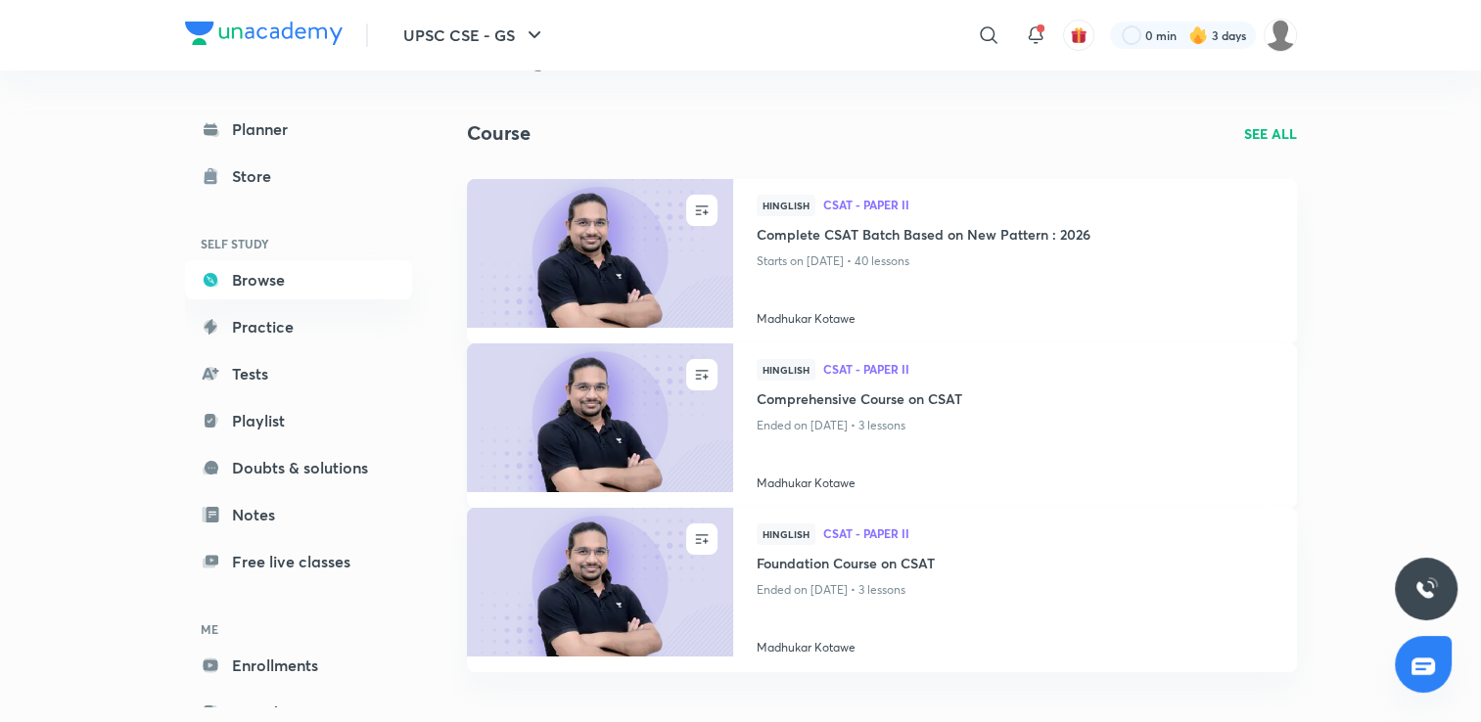
scroll to position [98, 0]
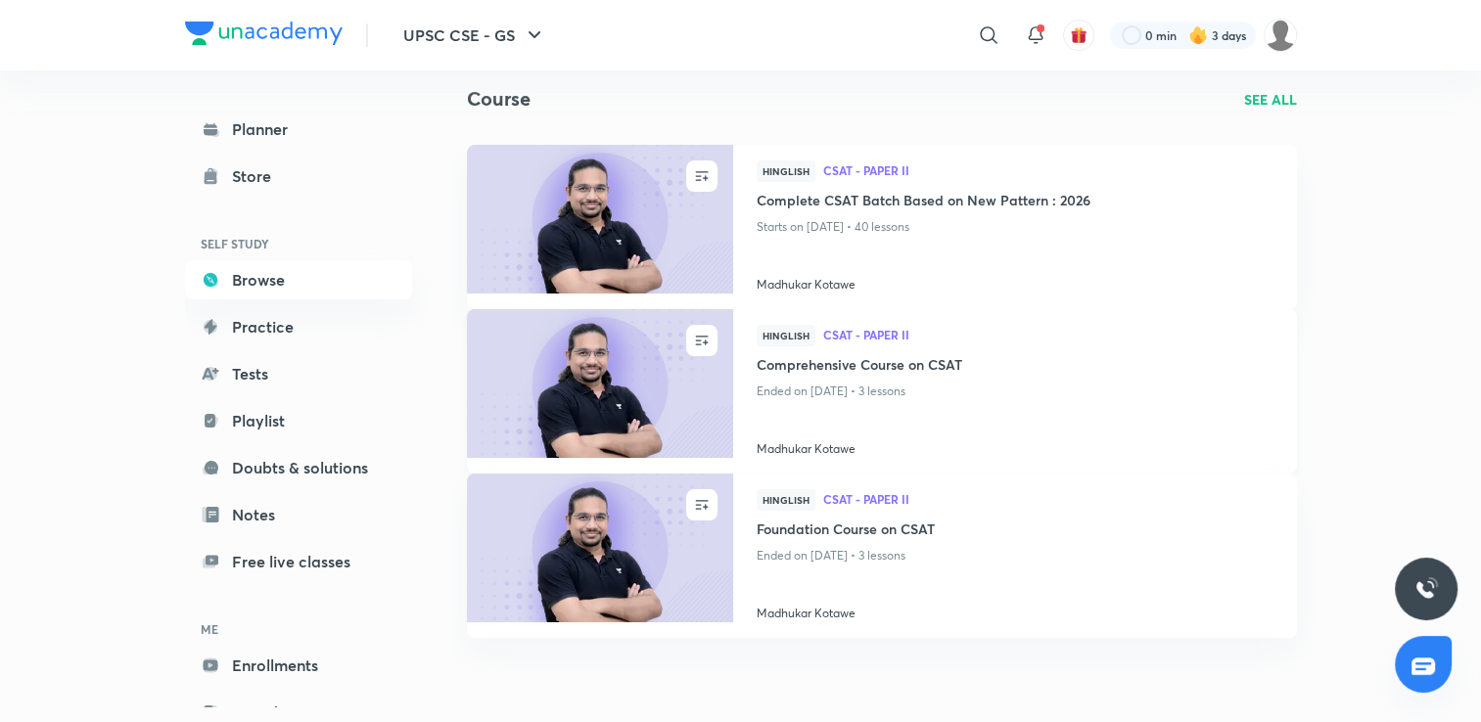
click at [611, 404] on img at bounding box center [599, 383] width 271 height 152
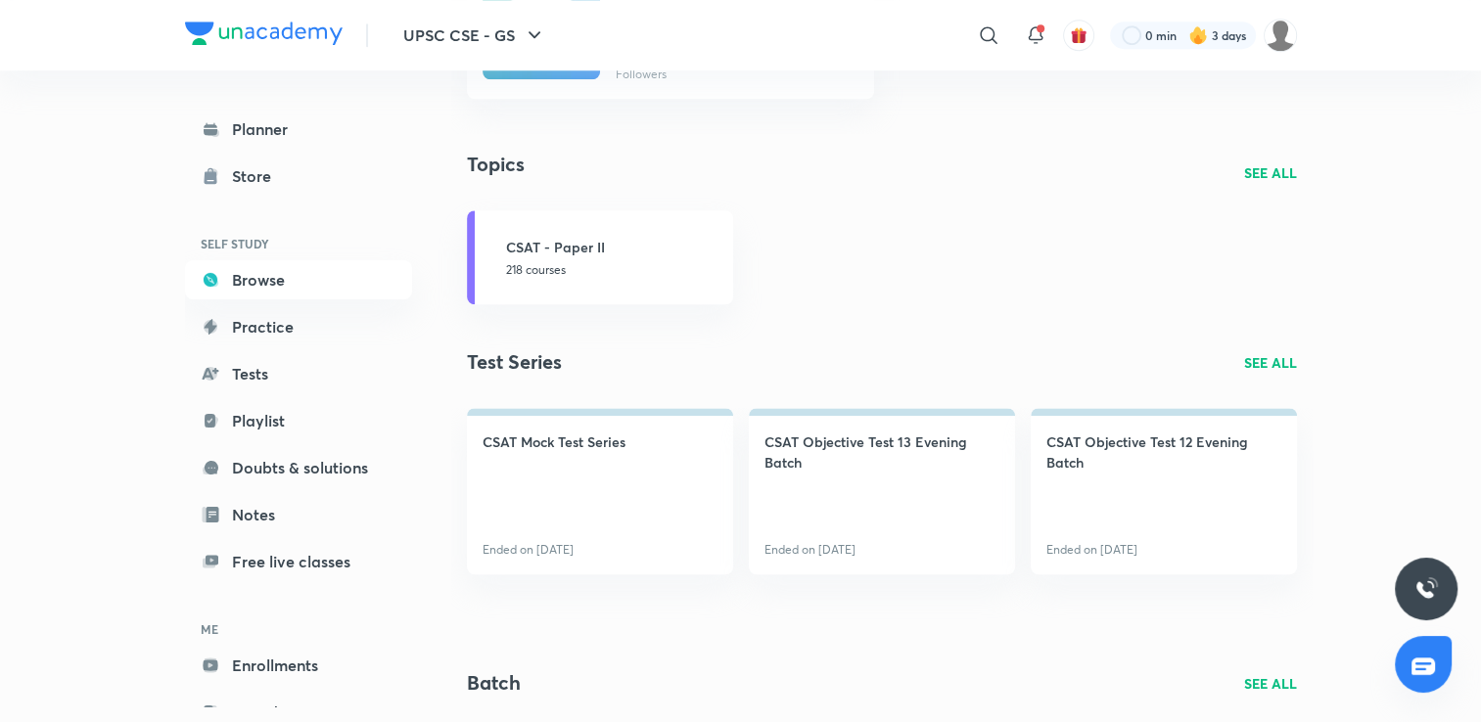
scroll to position [1762, 0]
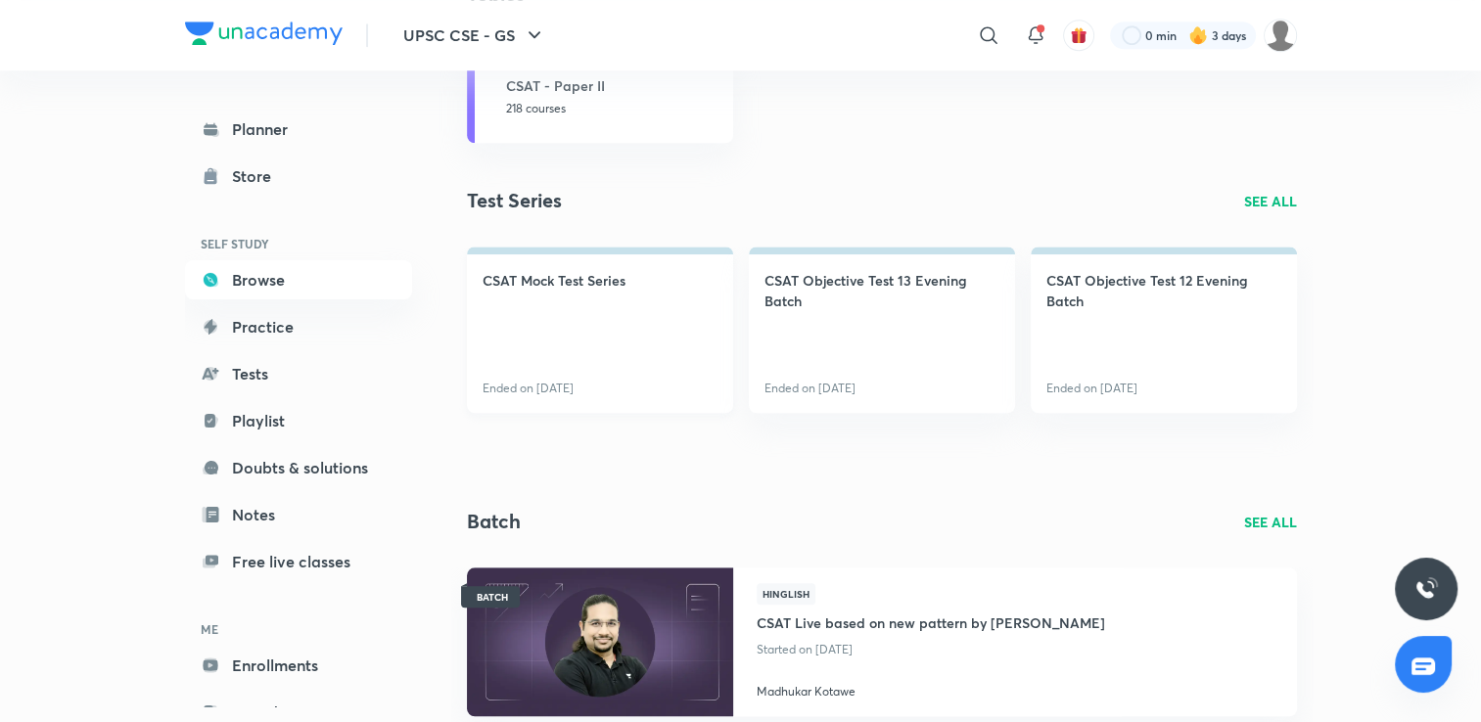
click at [593, 348] on link "CSAT Mock Test Series Ended on [DATE]" at bounding box center [600, 330] width 266 height 166
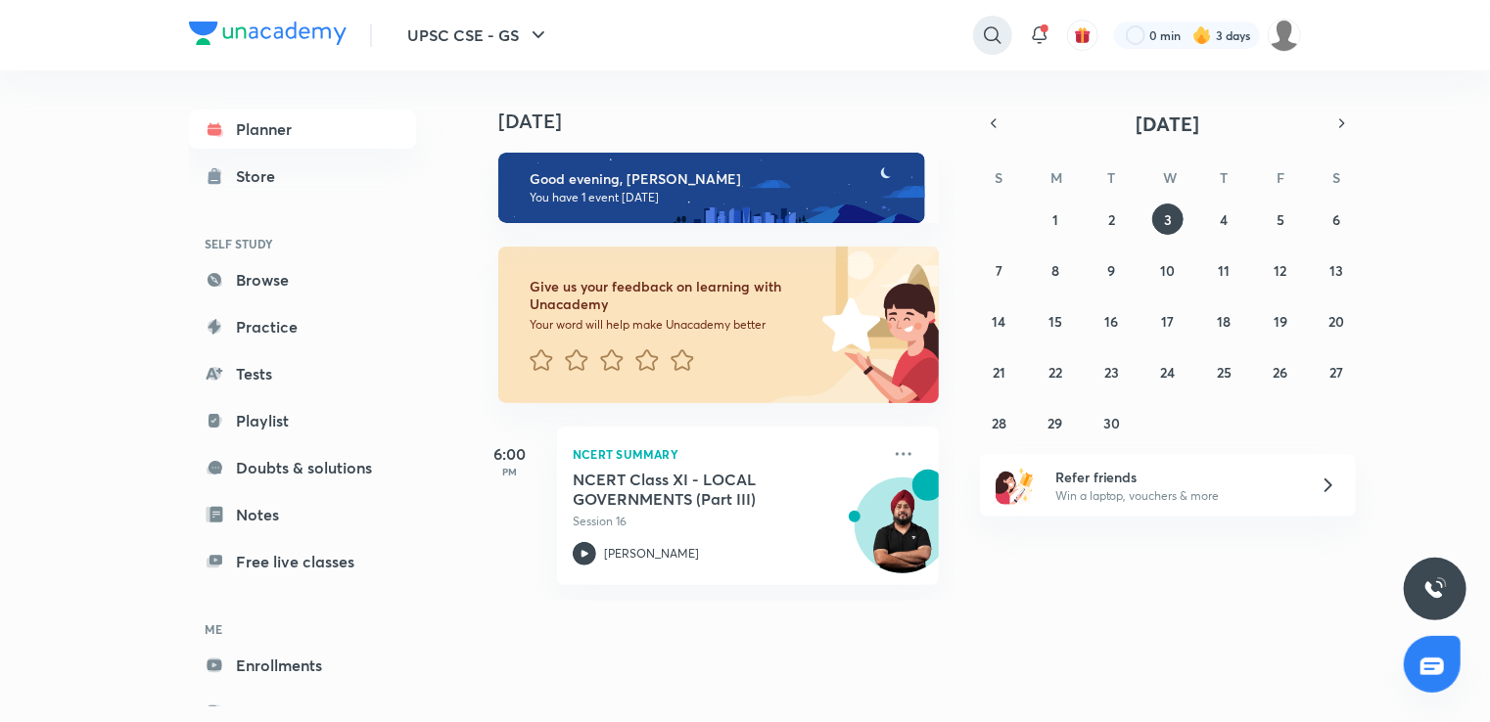
click at [999, 35] on icon at bounding box center [992, 34] width 23 height 23
type input "csat complete"
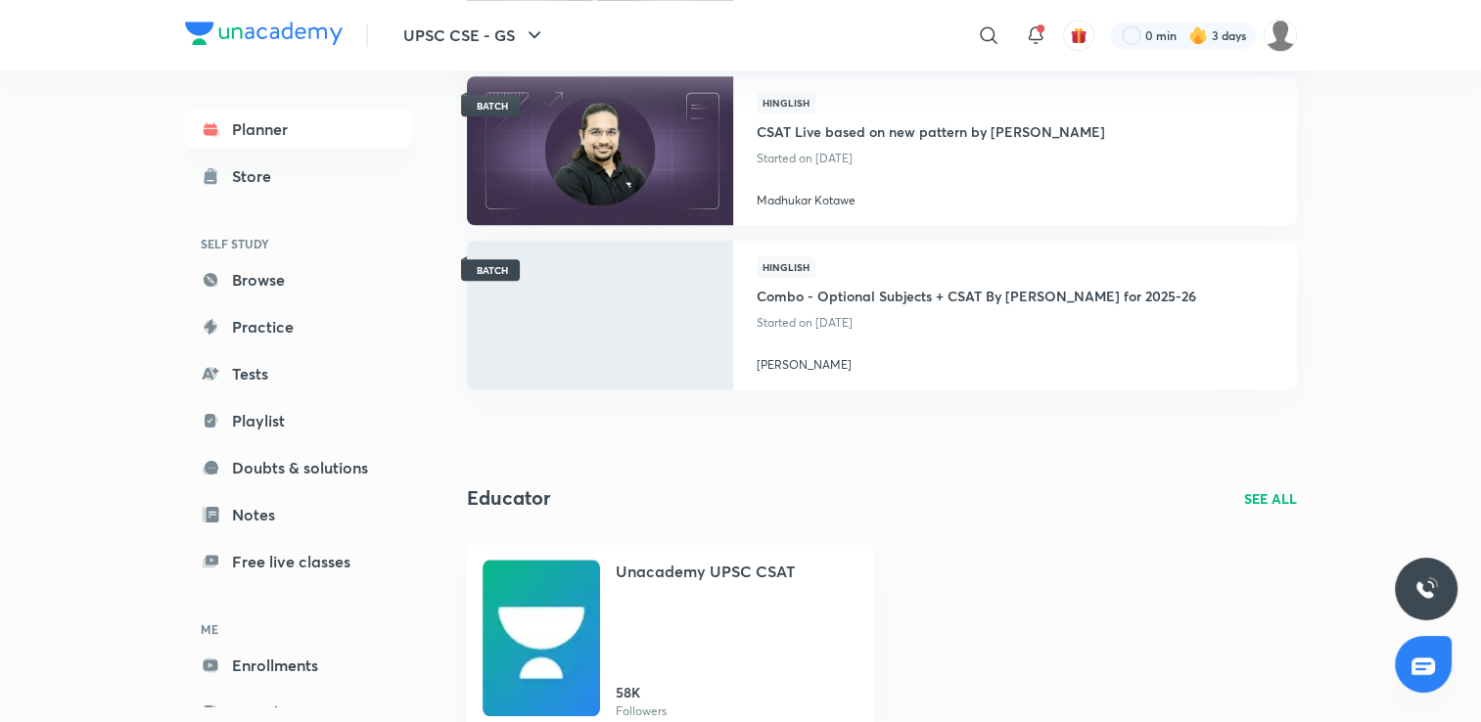
scroll to position [1450, 0]
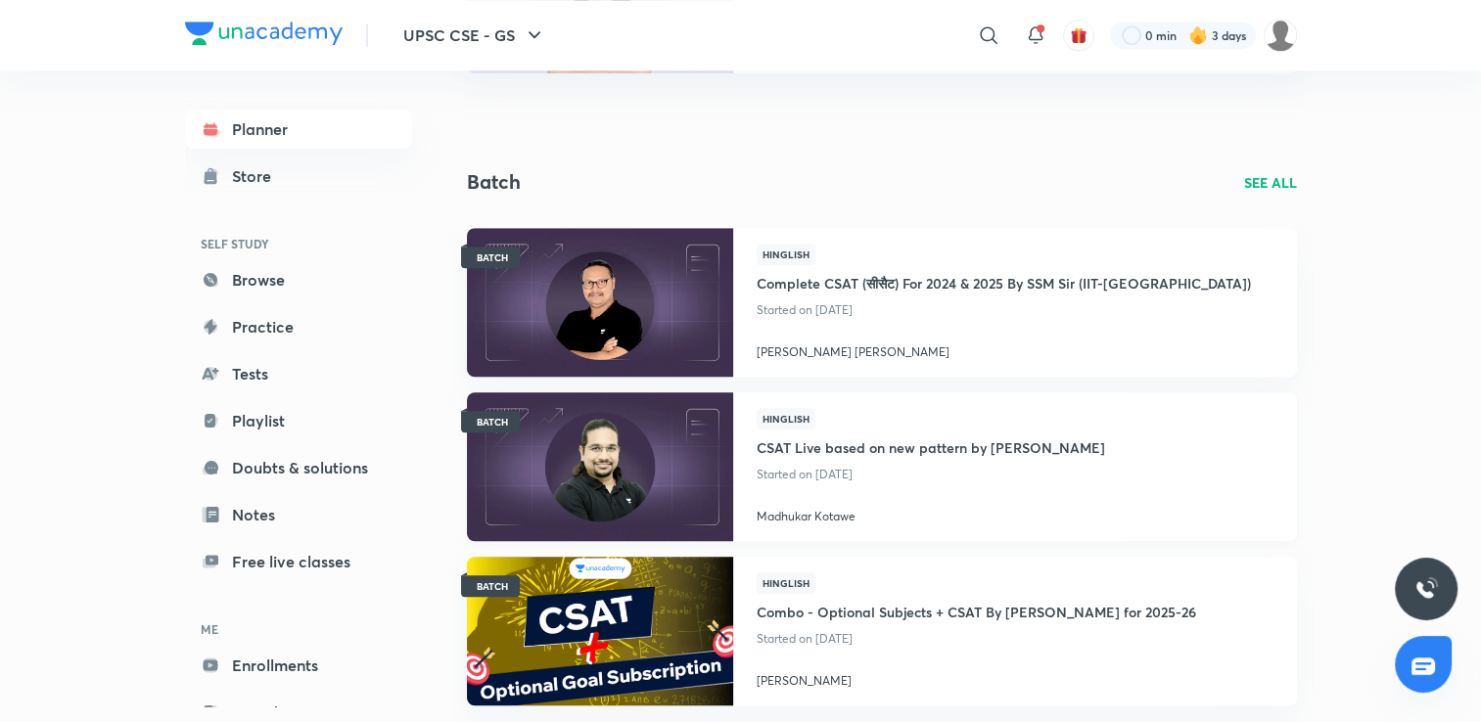
click at [616, 459] on img at bounding box center [599, 467] width 271 height 152
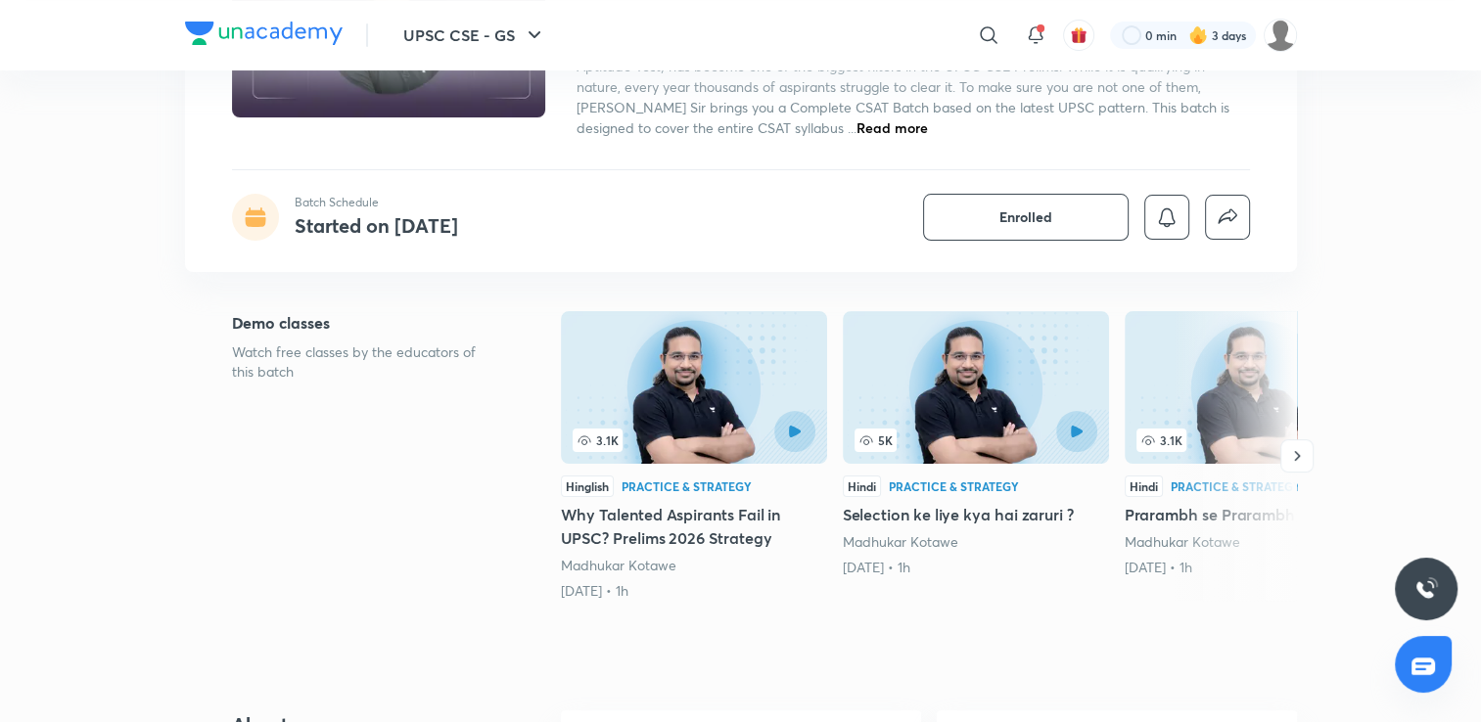
scroll to position [294, 0]
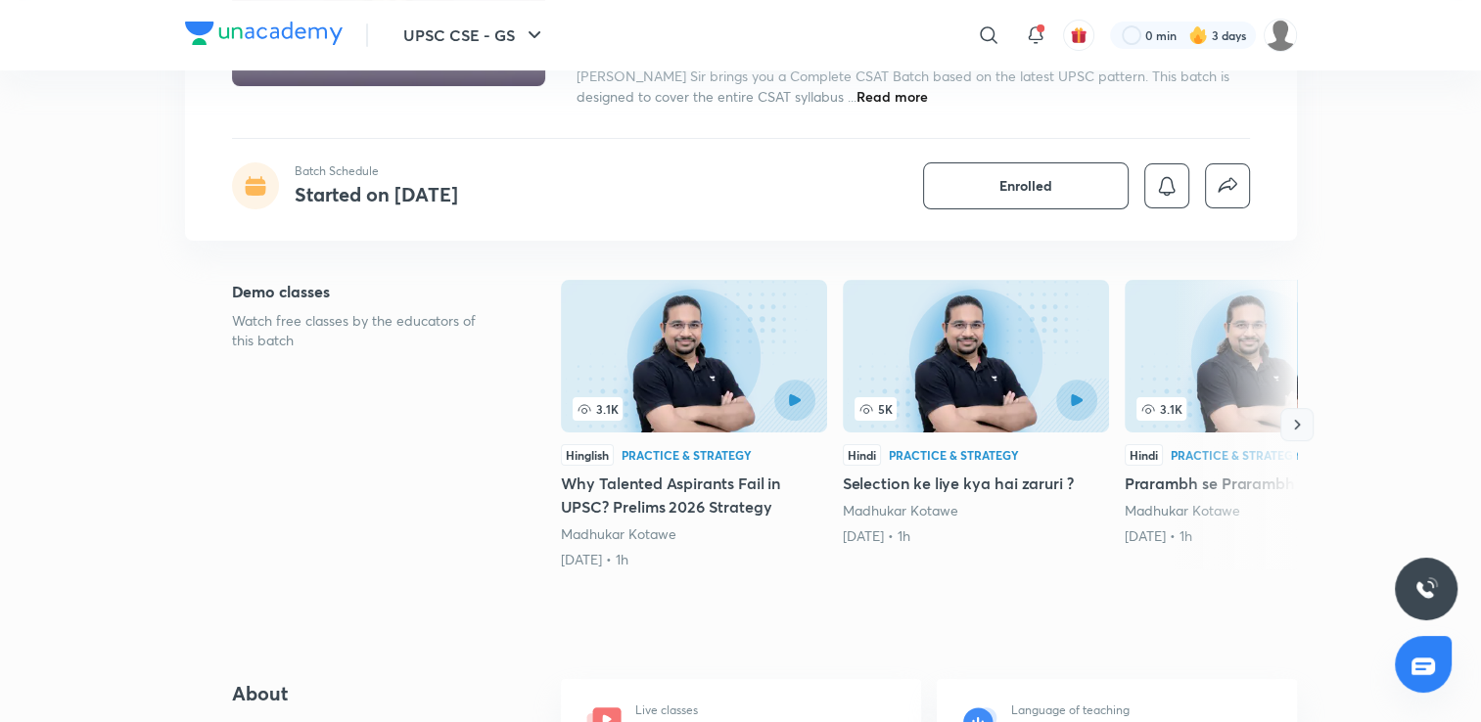
click at [1296, 426] on icon "button" at bounding box center [1297, 425] width 6 height 10
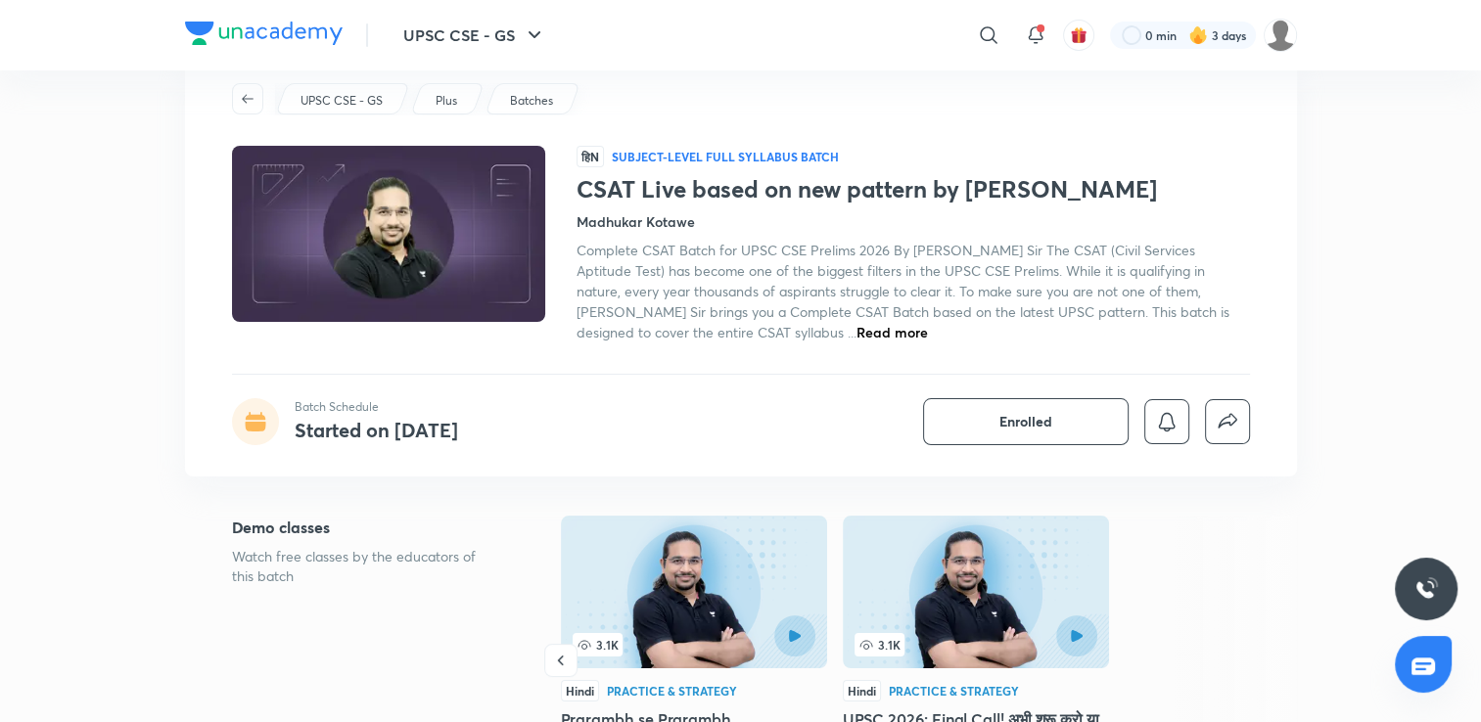
scroll to position [0, 0]
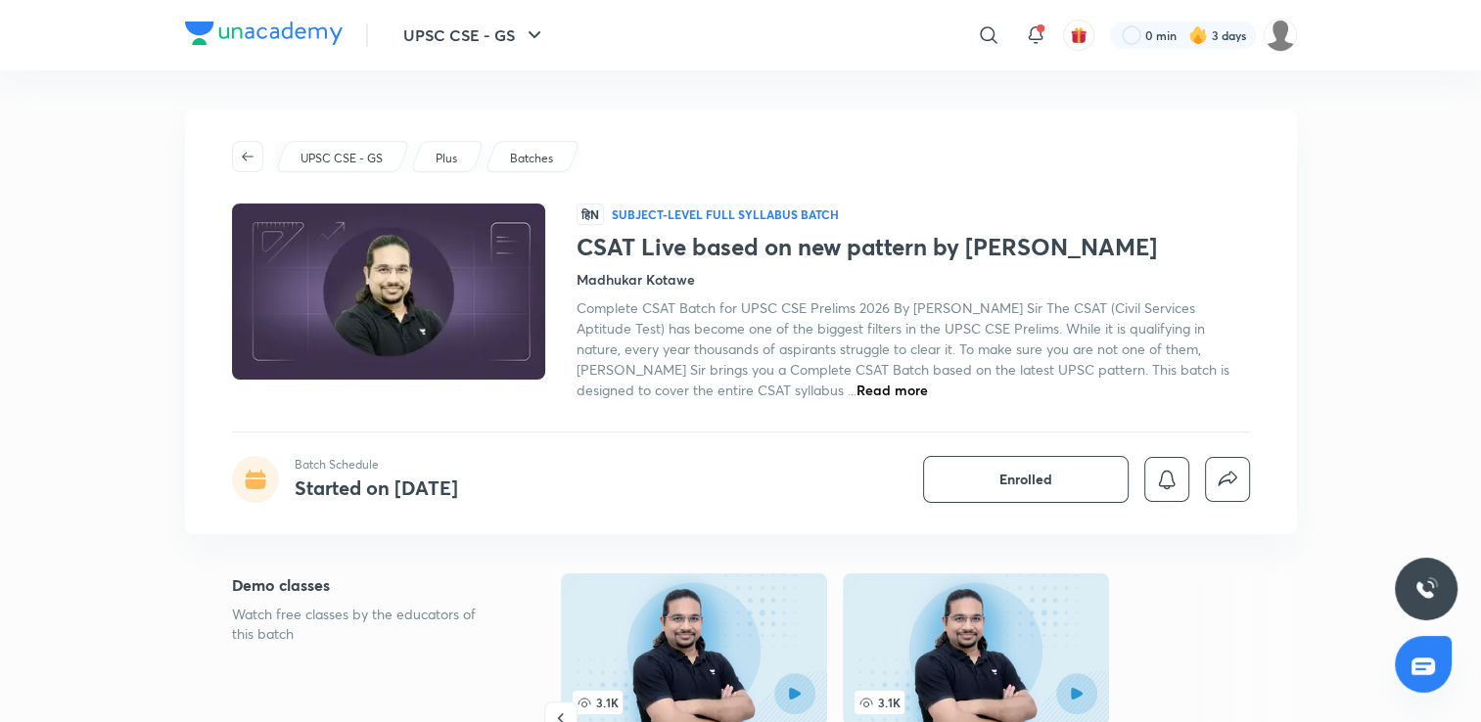
click at [370, 254] on img at bounding box center [387, 292] width 319 height 180
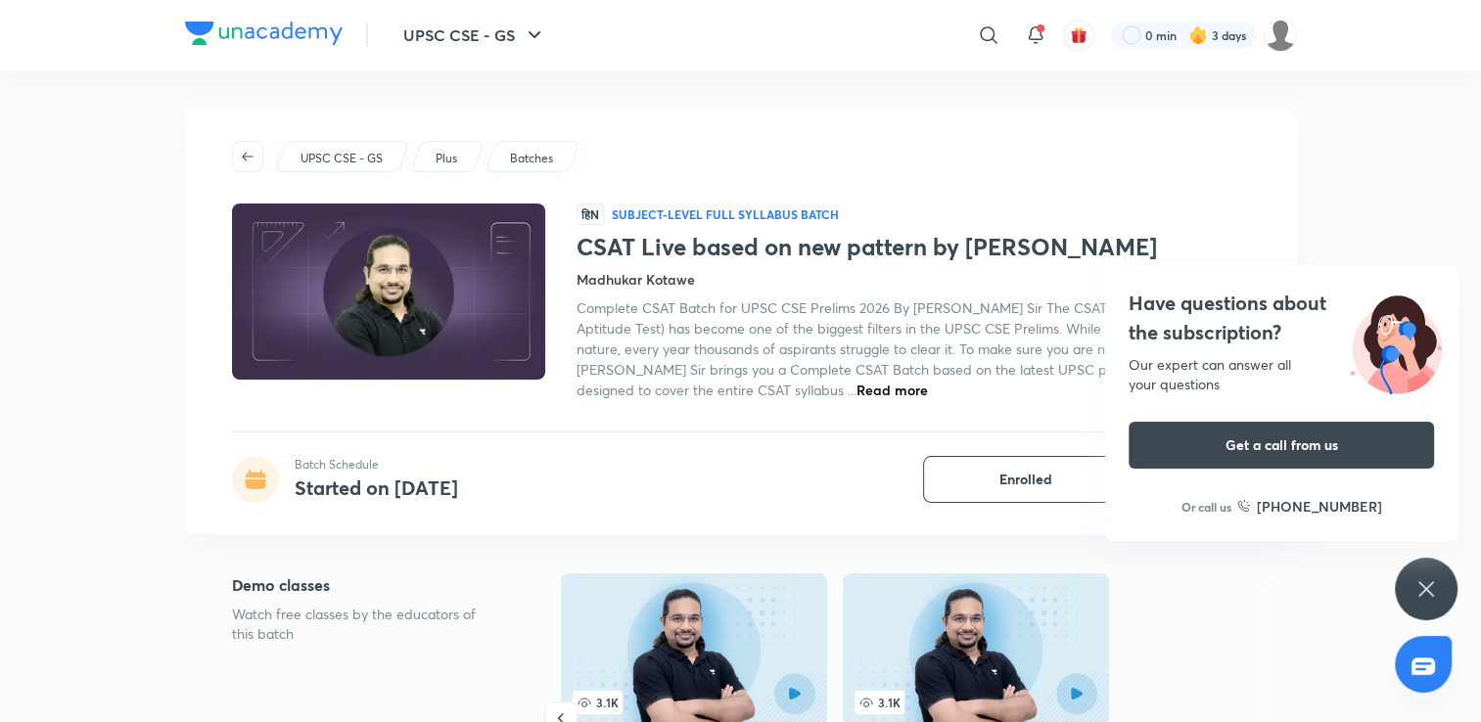
click at [642, 248] on h1 "CSAT Live based on new pattern by [PERSON_NAME]" at bounding box center [913, 247] width 673 height 28
click at [988, 28] on icon at bounding box center [988, 34] width 23 height 23
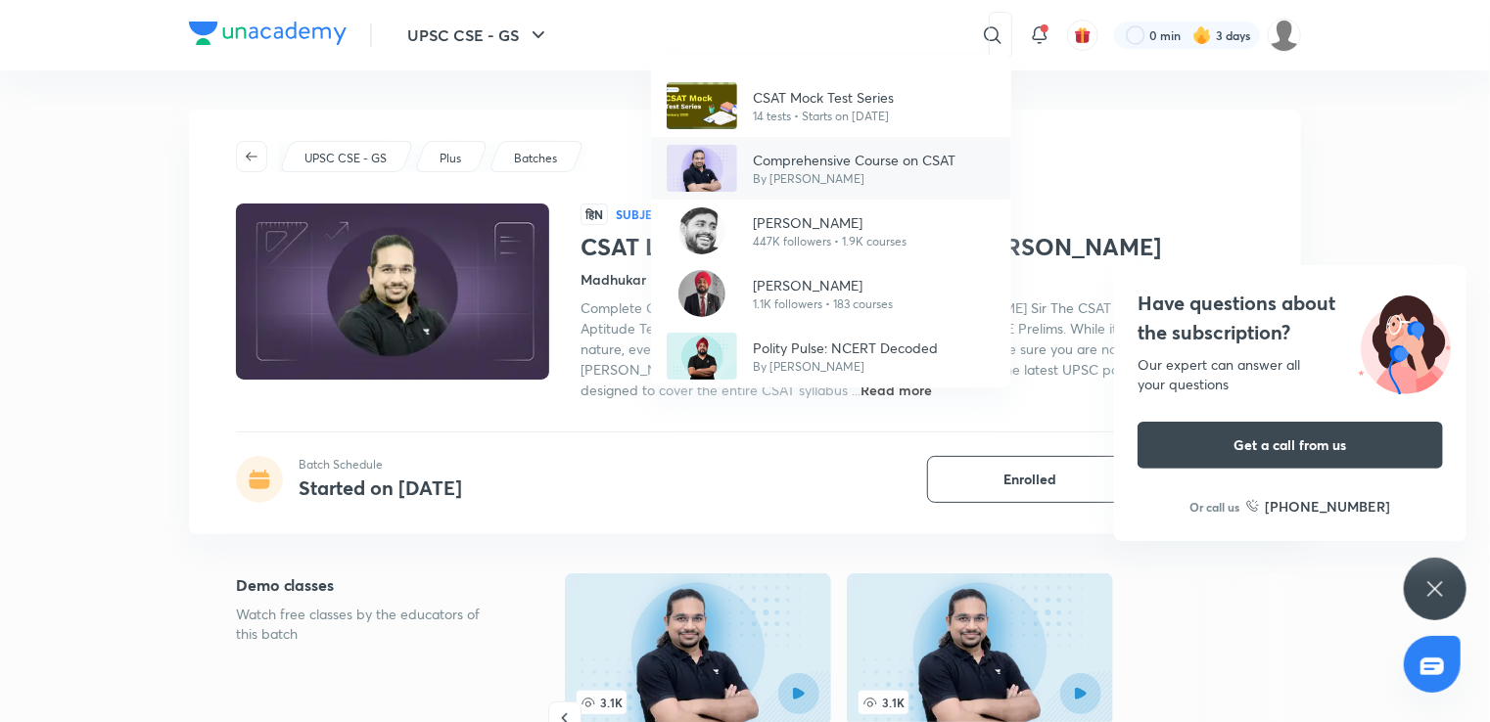
click at [804, 170] on p "By Madhukar Kotawe" at bounding box center [854, 179] width 203 height 18
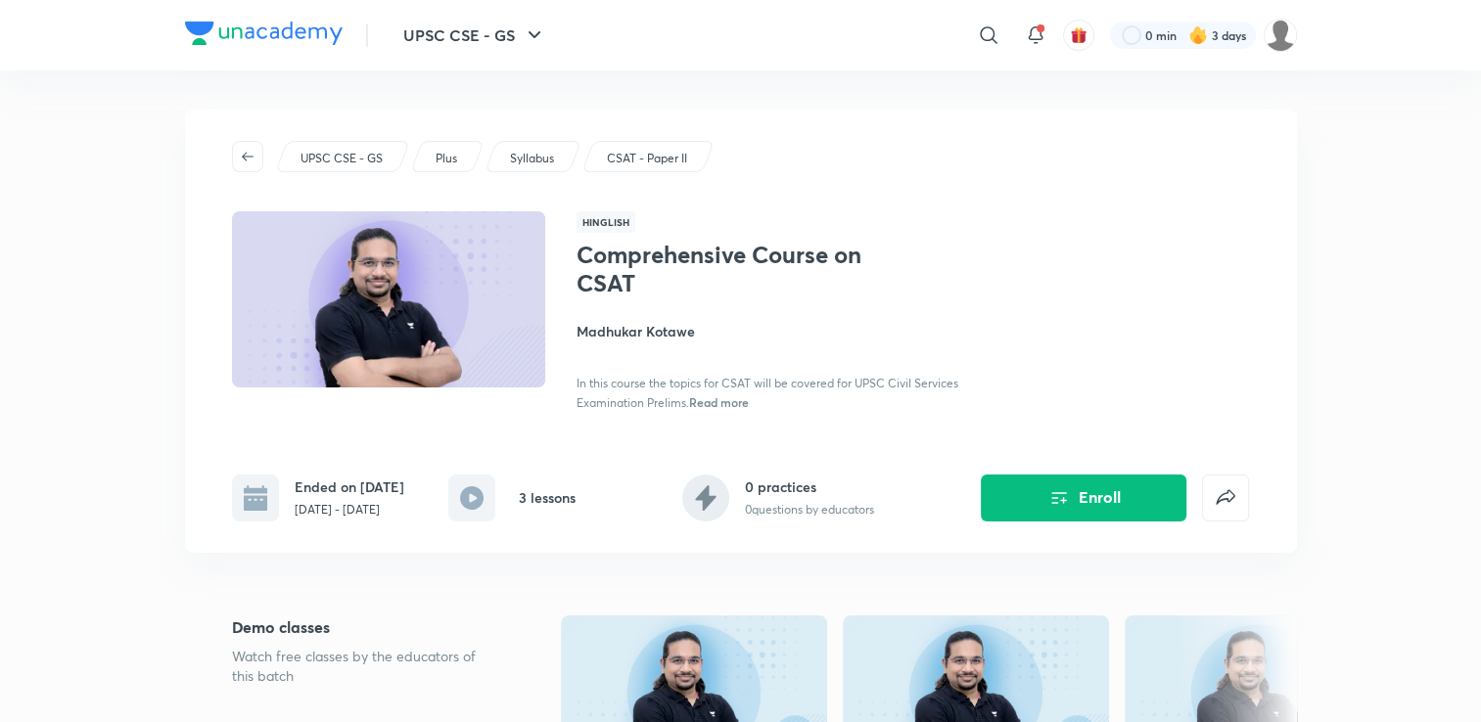
click at [967, 40] on div "​" at bounding box center [828, 35] width 360 height 47
click at [326, 165] on p "UPSC CSE - GS" at bounding box center [342, 159] width 82 height 18
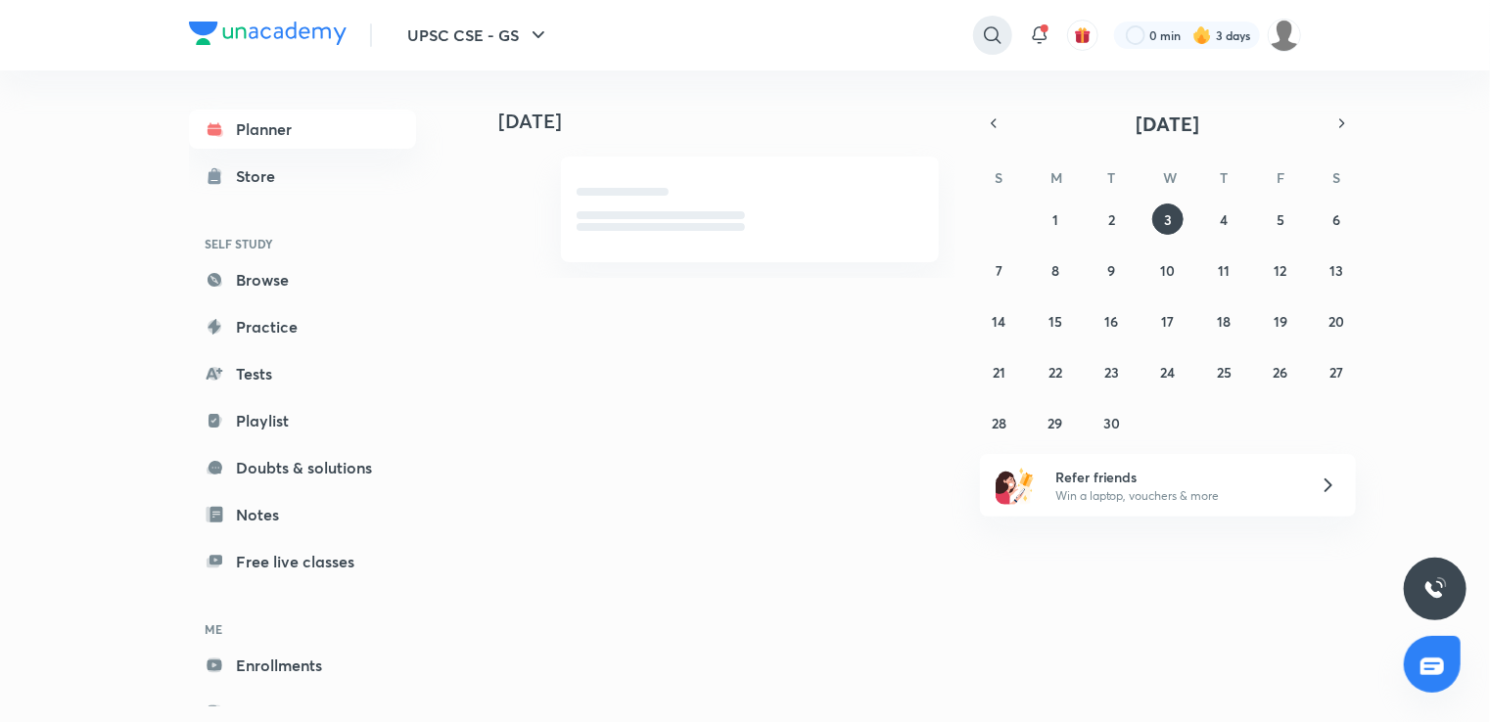
click at [987, 16] on div at bounding box center [992, 35] width 39 height 39
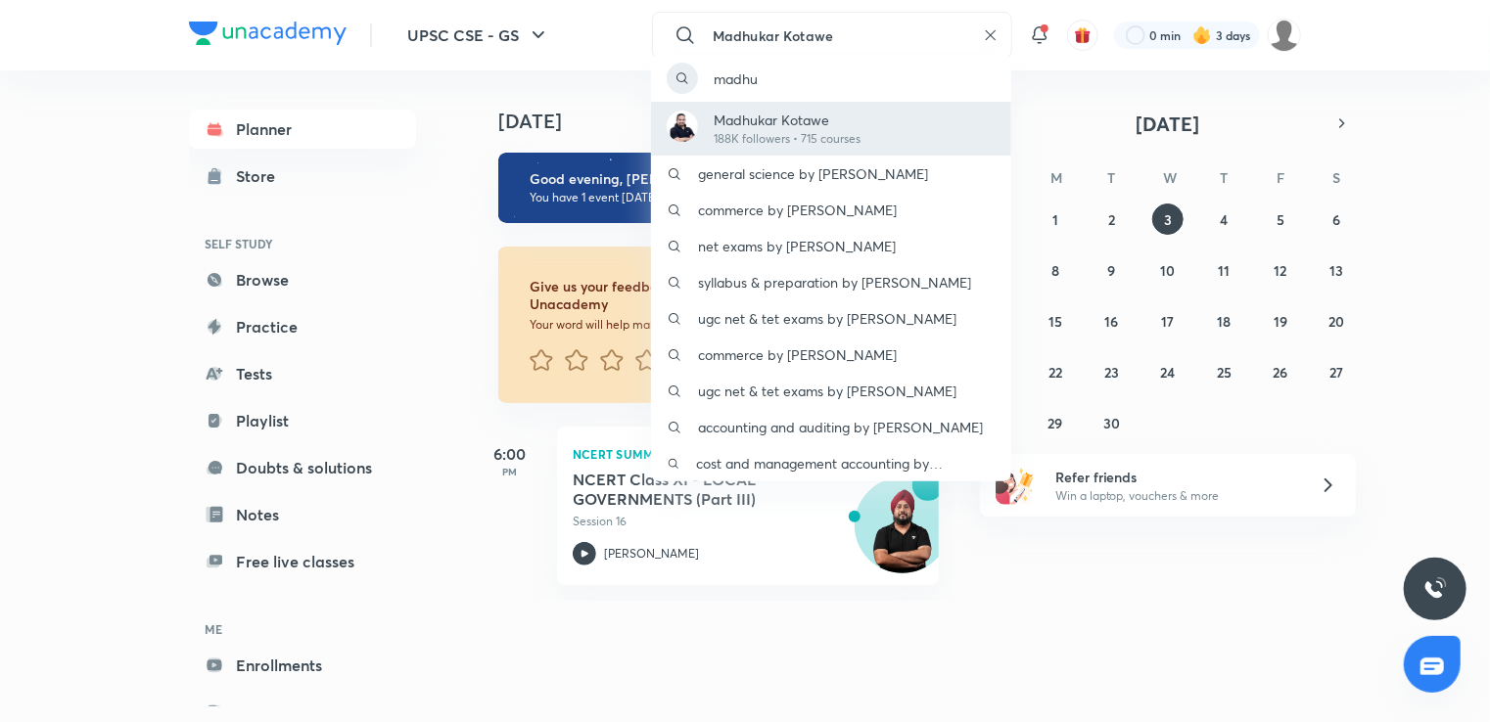
type input "Madhukar Kotawe"
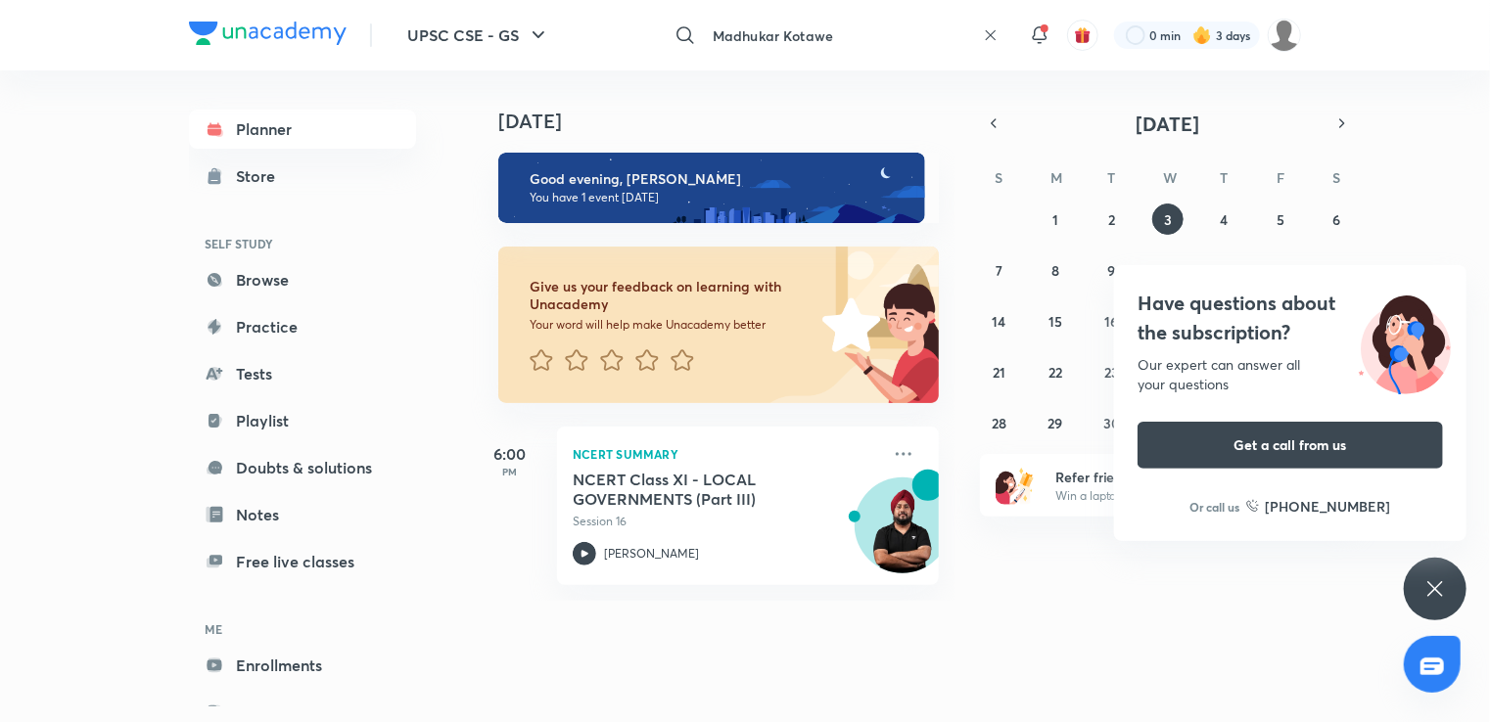
click at [871, 32] on input "Madhukar Kotawe" at bounding box center [840, 35] width 270 height 53
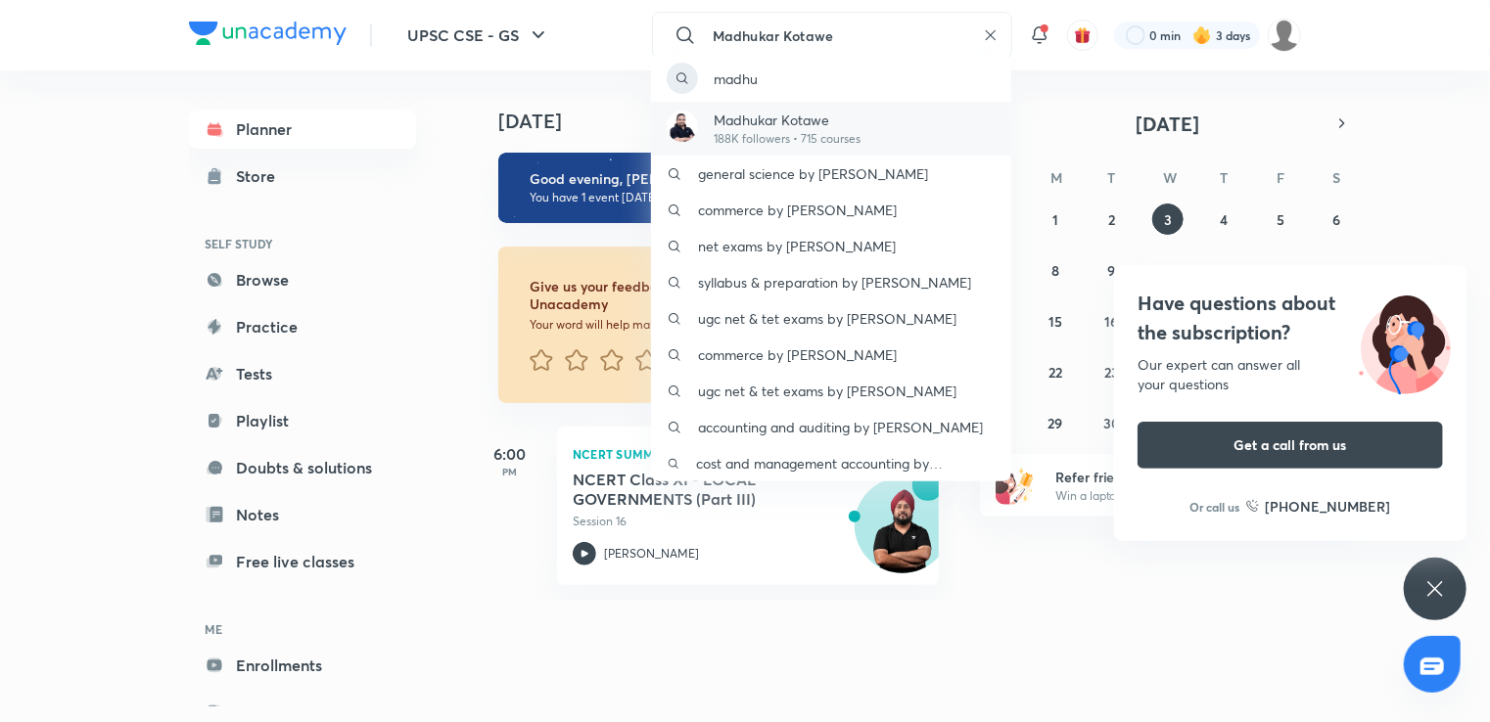
click at [822, 118] on p "Madhukar Kotawe" at bounding box center [787, 120] width 147 height 21
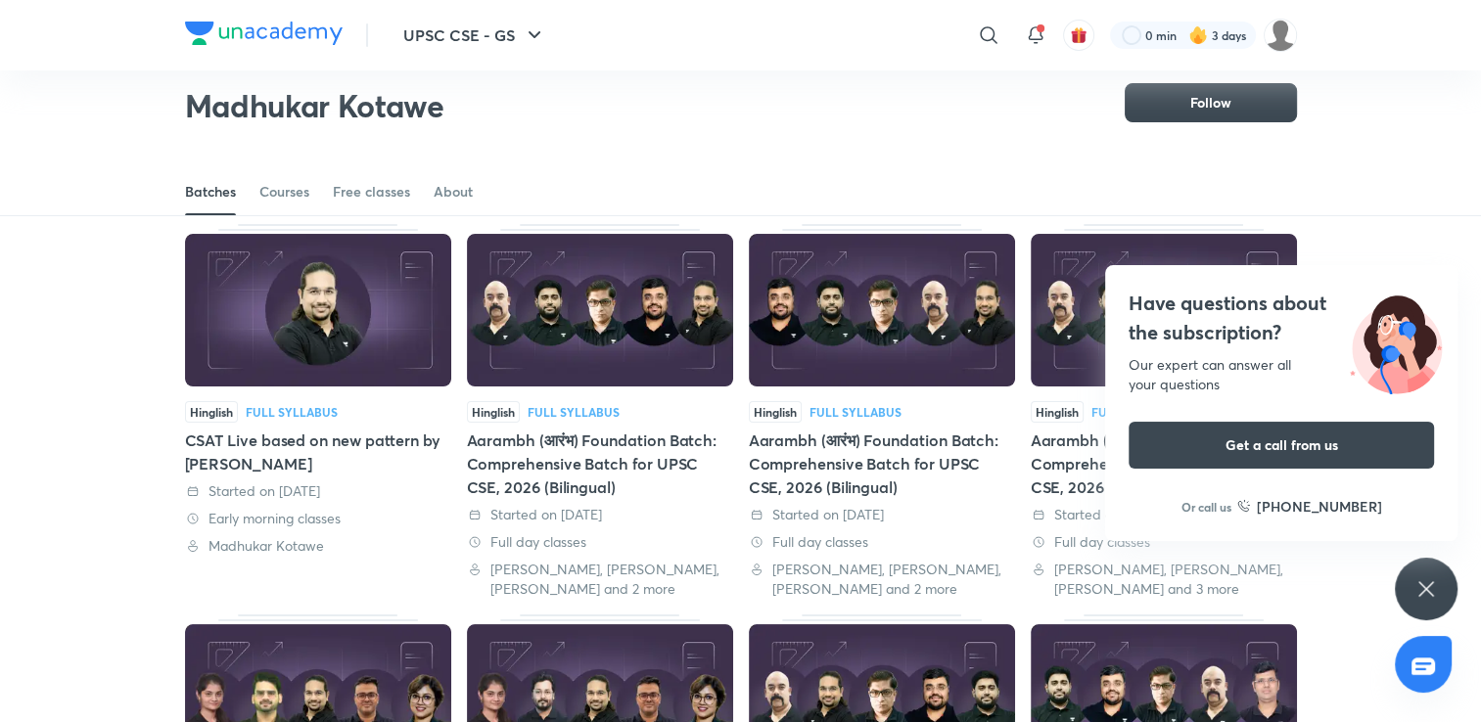
scroll to position [182, 0]
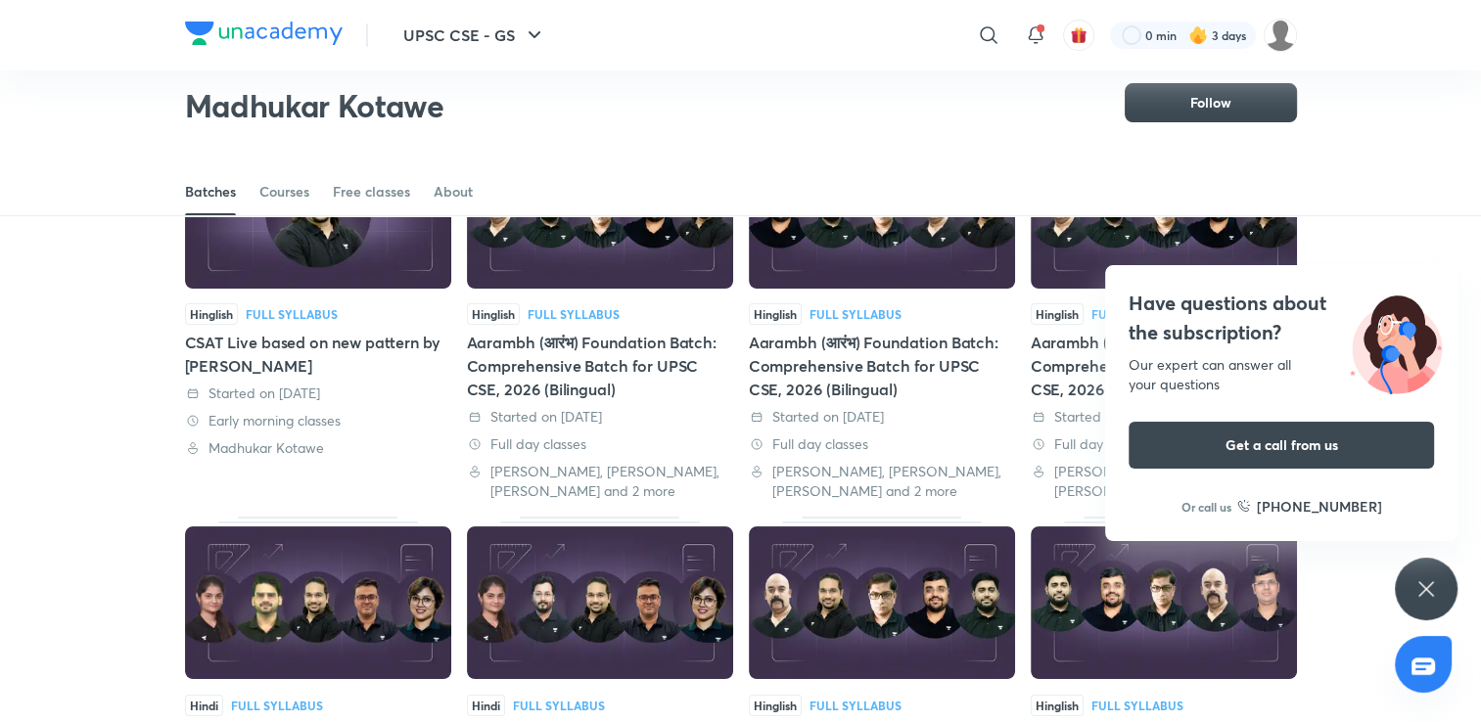
click at [1433, 600] on icon at bounding box center [1426, 589] width 23 height 23
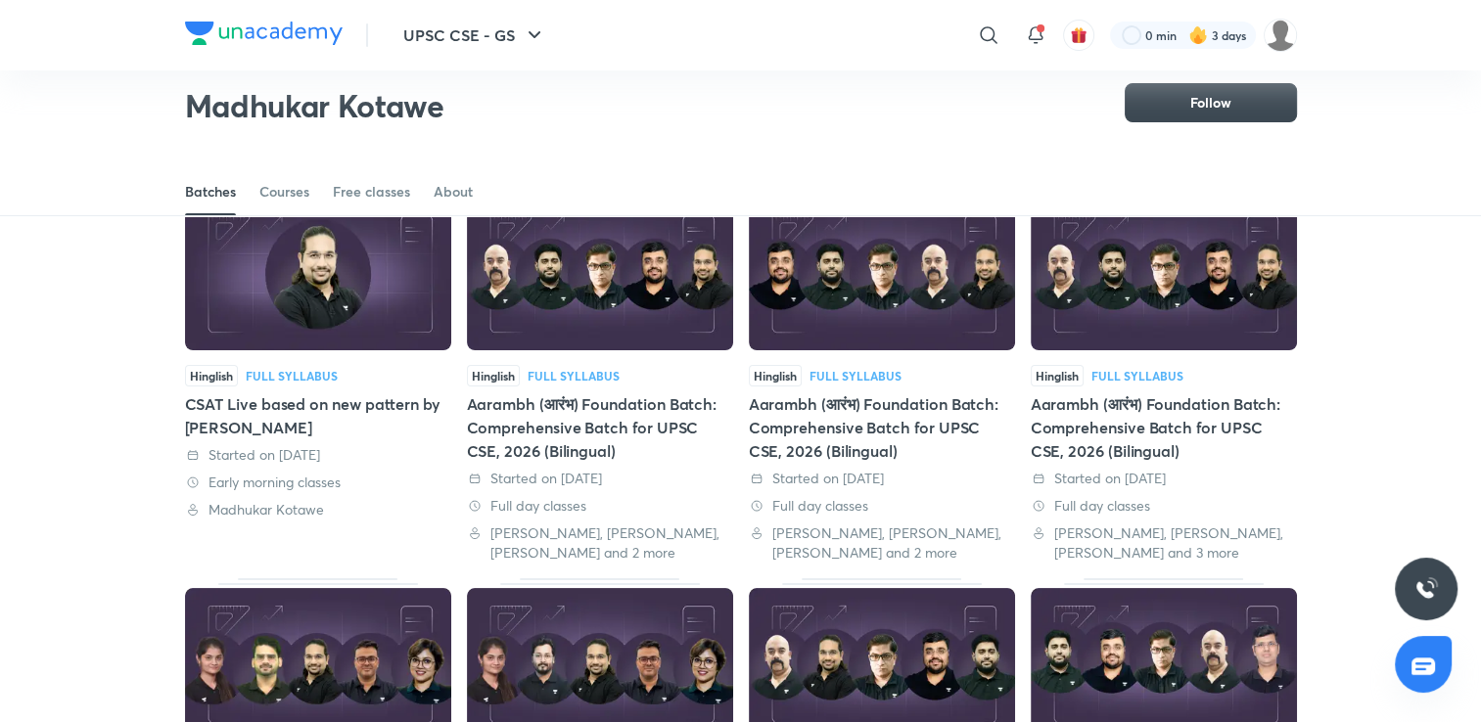
scroll to position [84, 0]
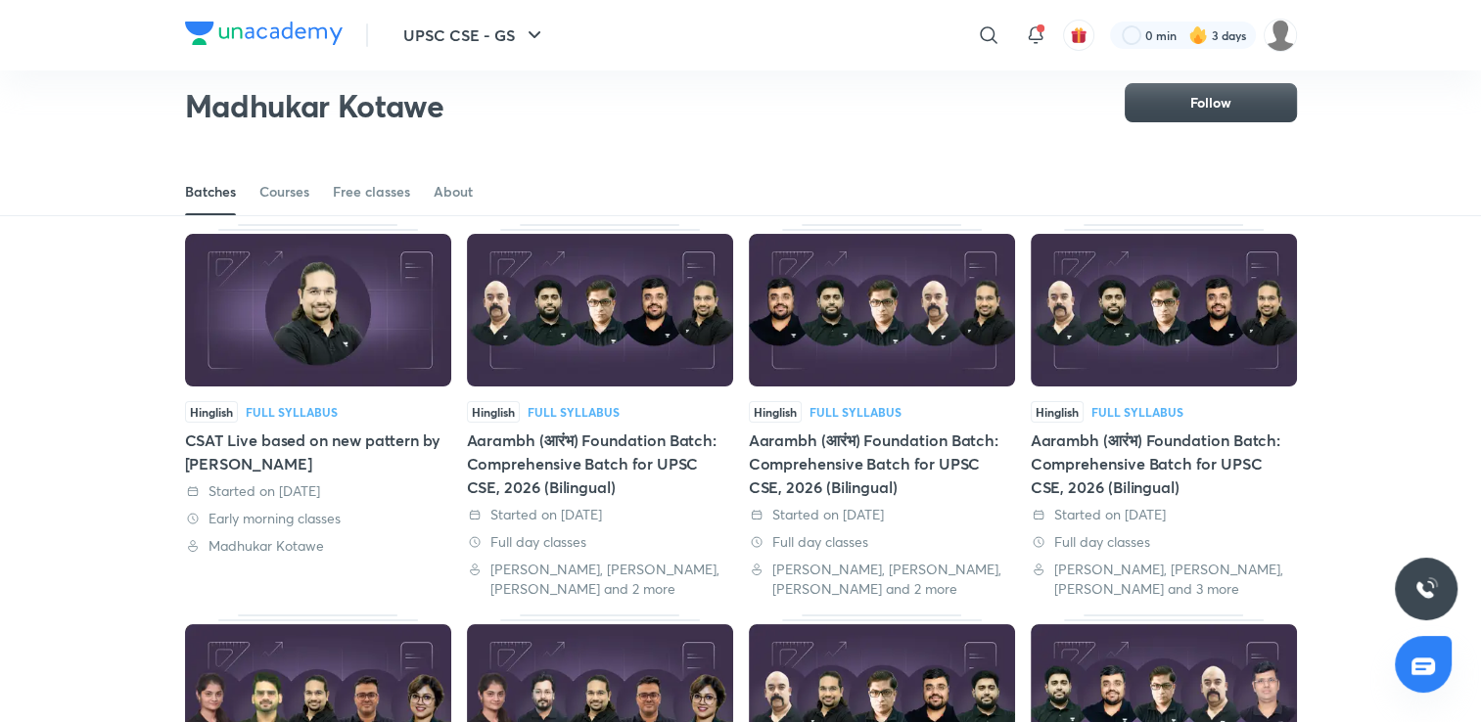
click at [1128, 280] on img at bounding box center [1164, 310] width 266 height 153
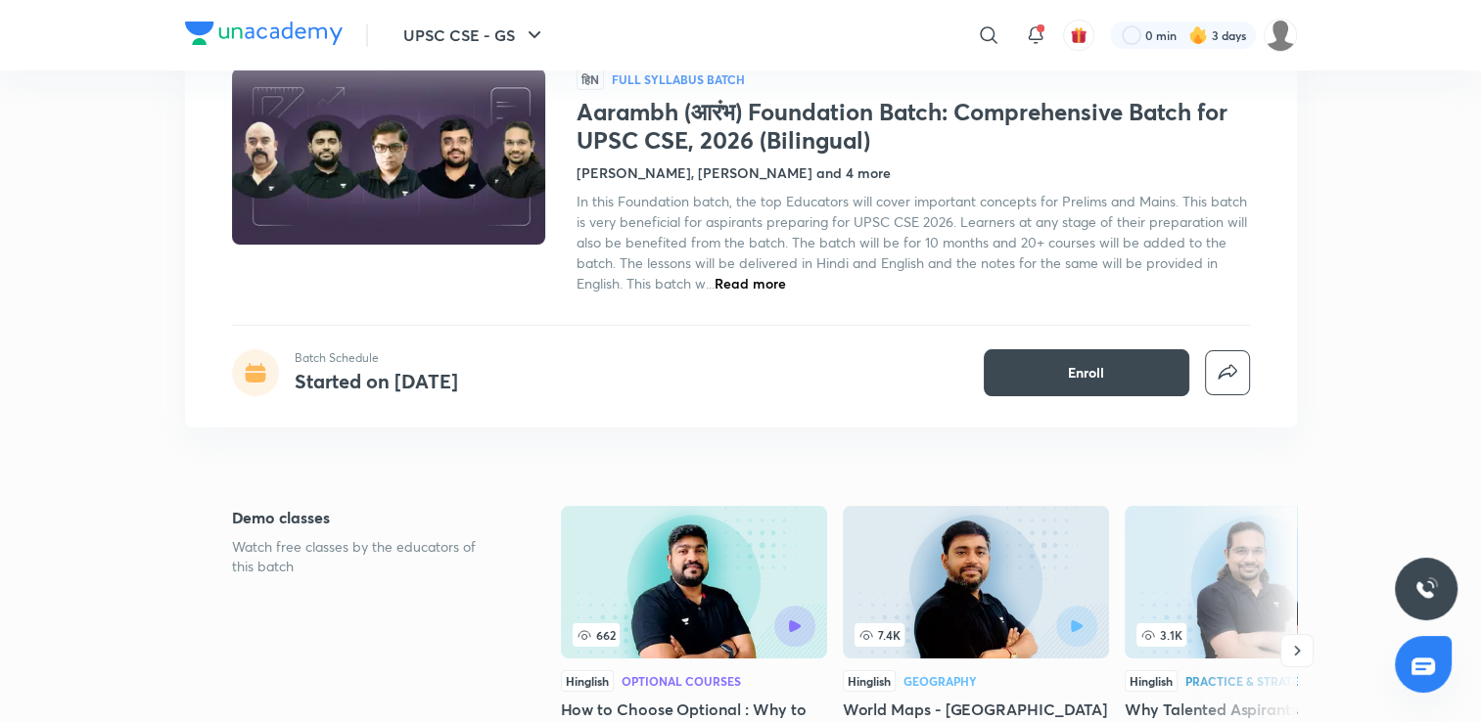
scroll to position [294, 0]
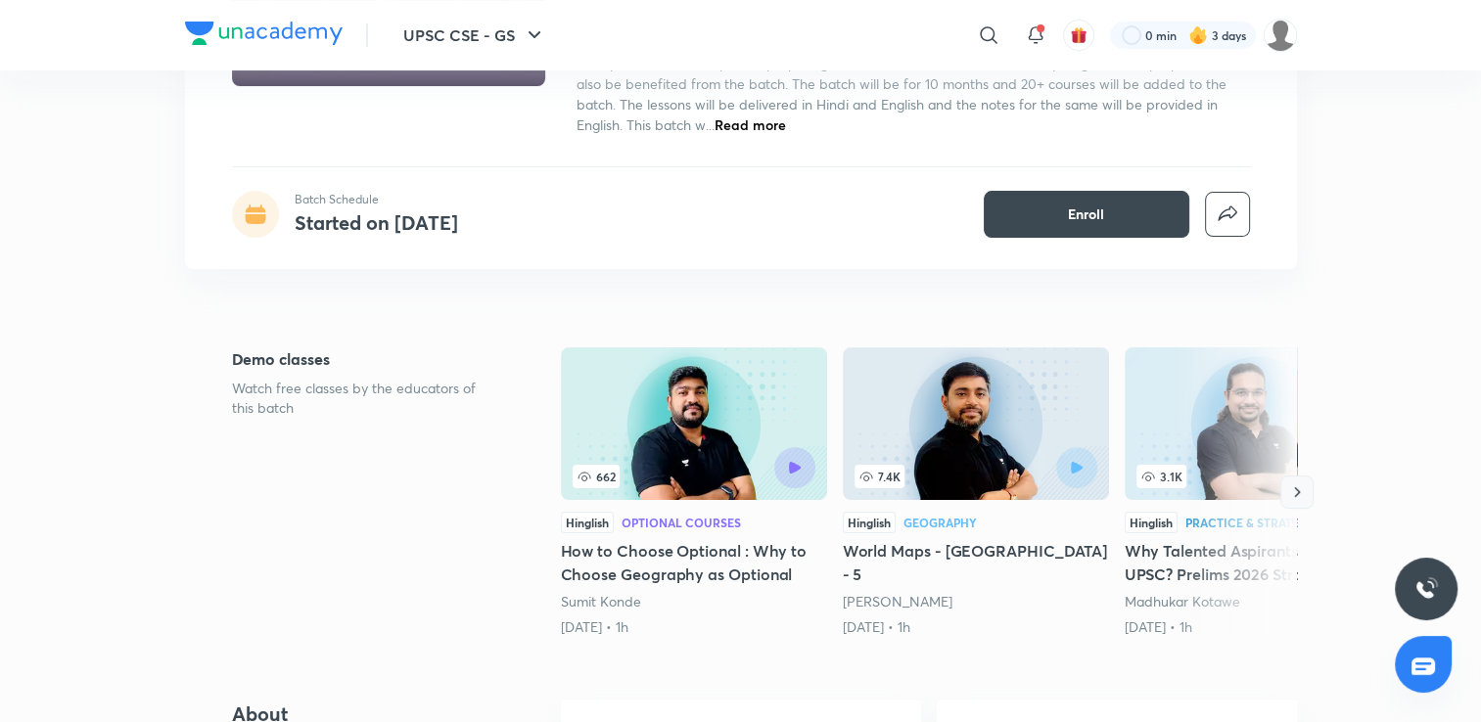
click at [1288, 504] on button "button" at bounding box center [1296, 492] width 33 height 33
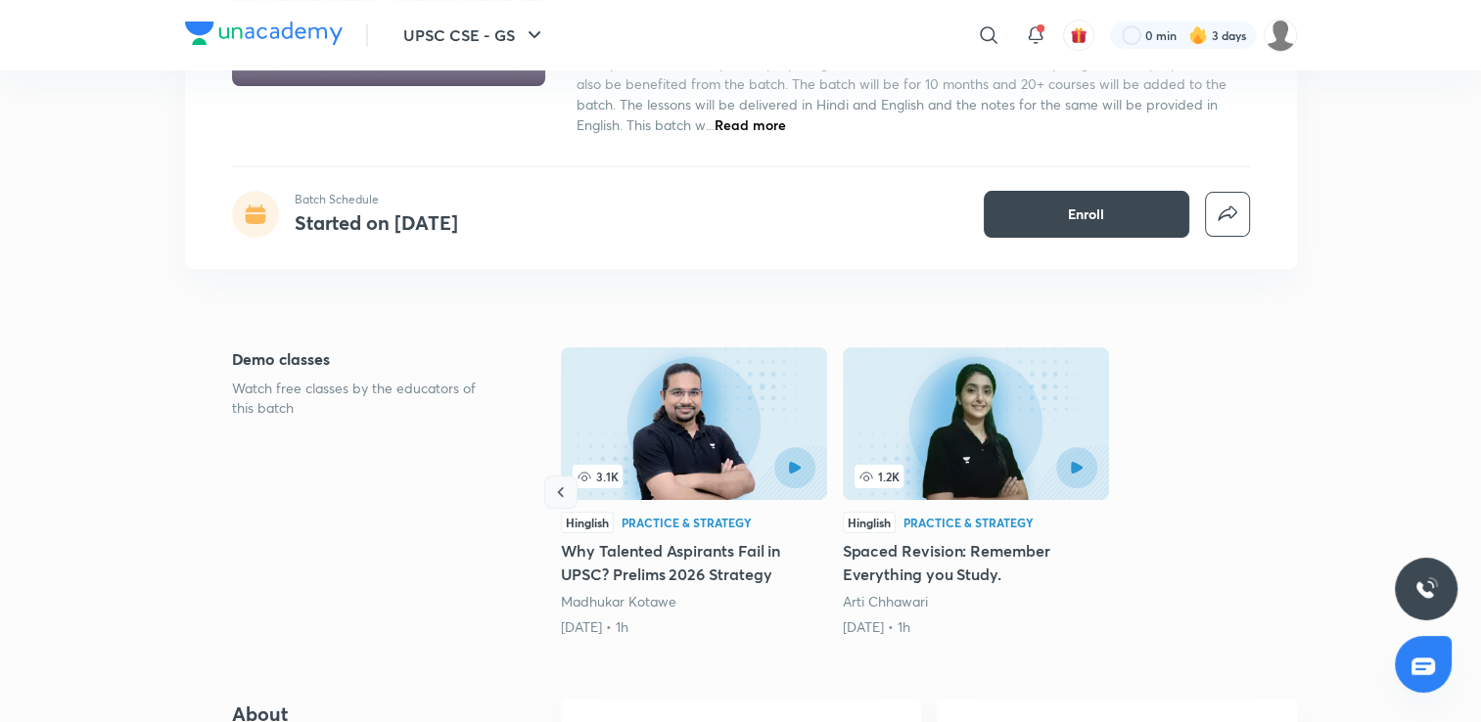
click at [557, 493] on icon "button" at bounding box center [561, 493] width 20 height 20
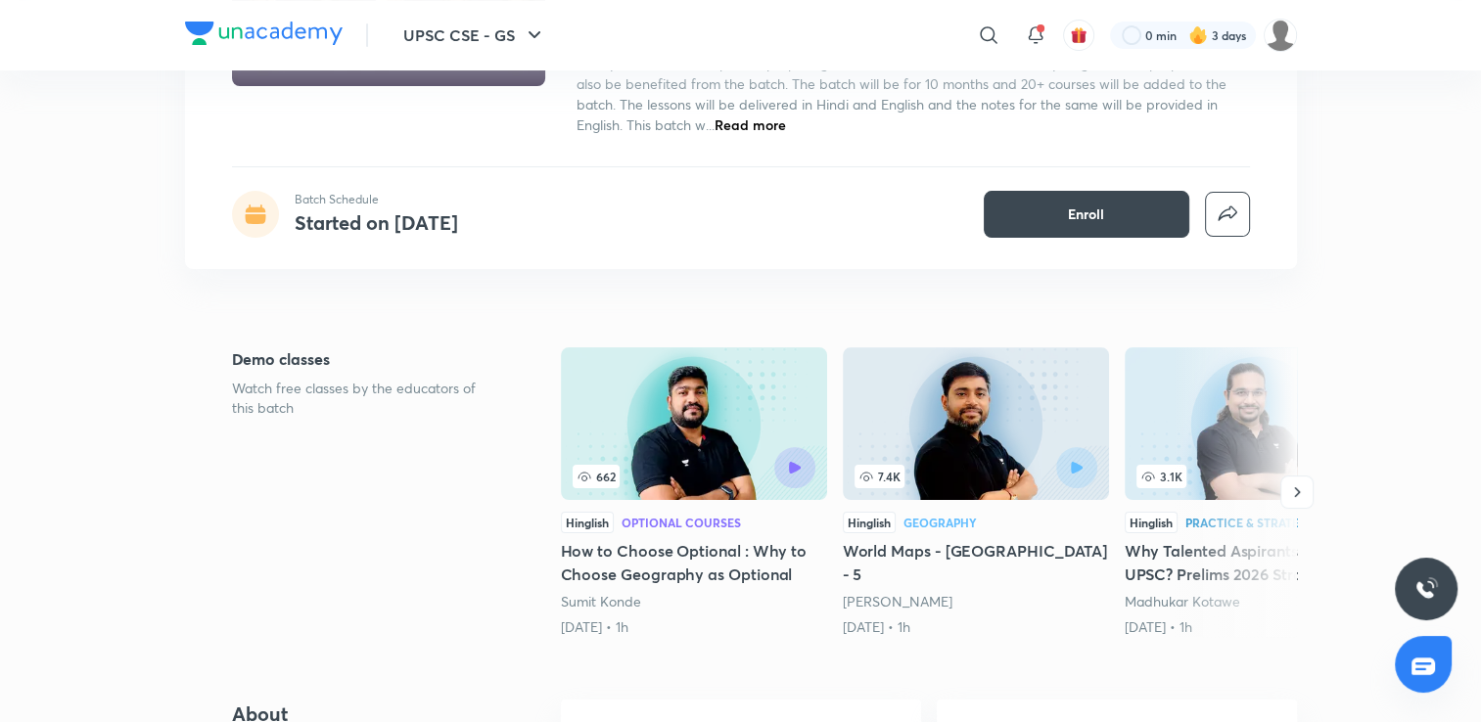
click at [557, 493] on div "Demo classes Watch free classes by the educators of this batch 662 Hinglish Opt…" at bounding box center [741, 497] width 1112 height 298
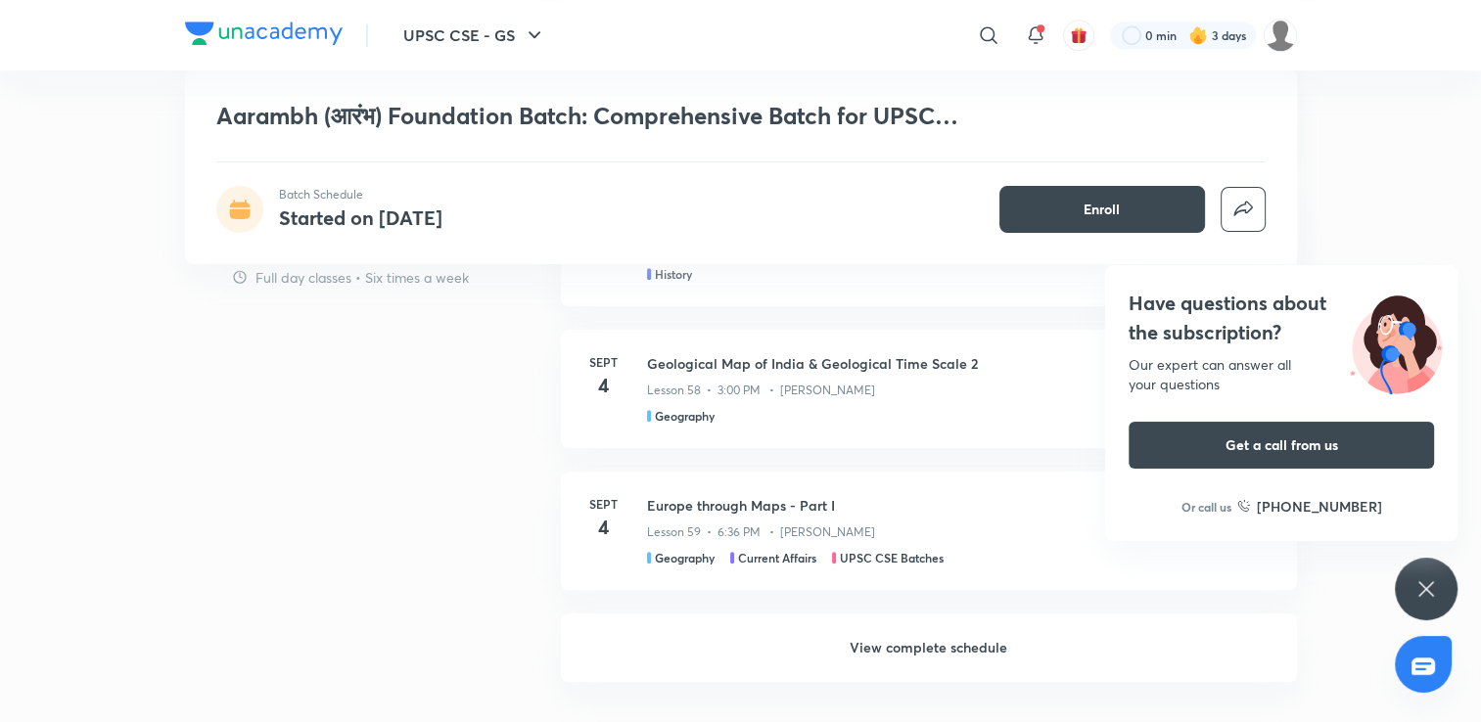
scroll to position [1664, 0]
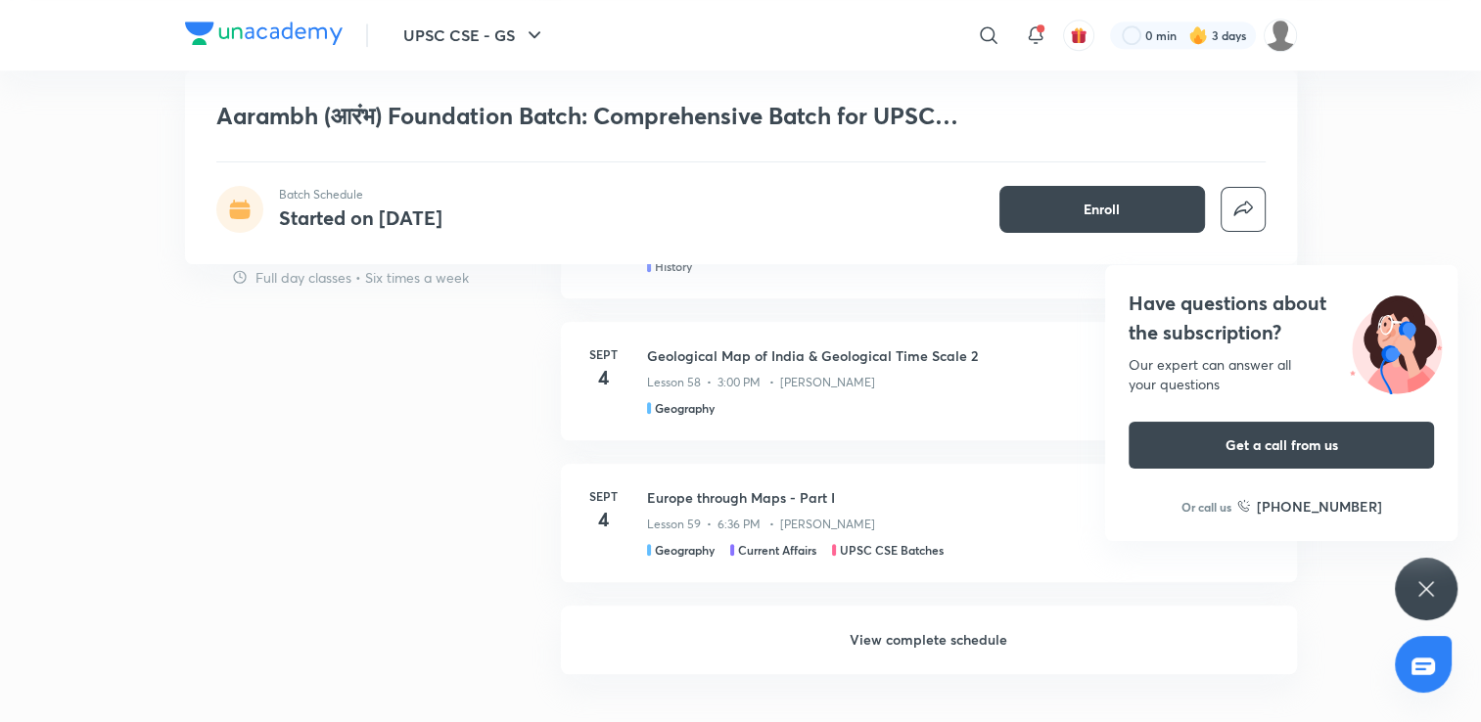
click at [1410, 583] on div "Have questions about the subscription? Our expert can answer all your questions…" at bounding box center [1426, 589] width 63 height 63
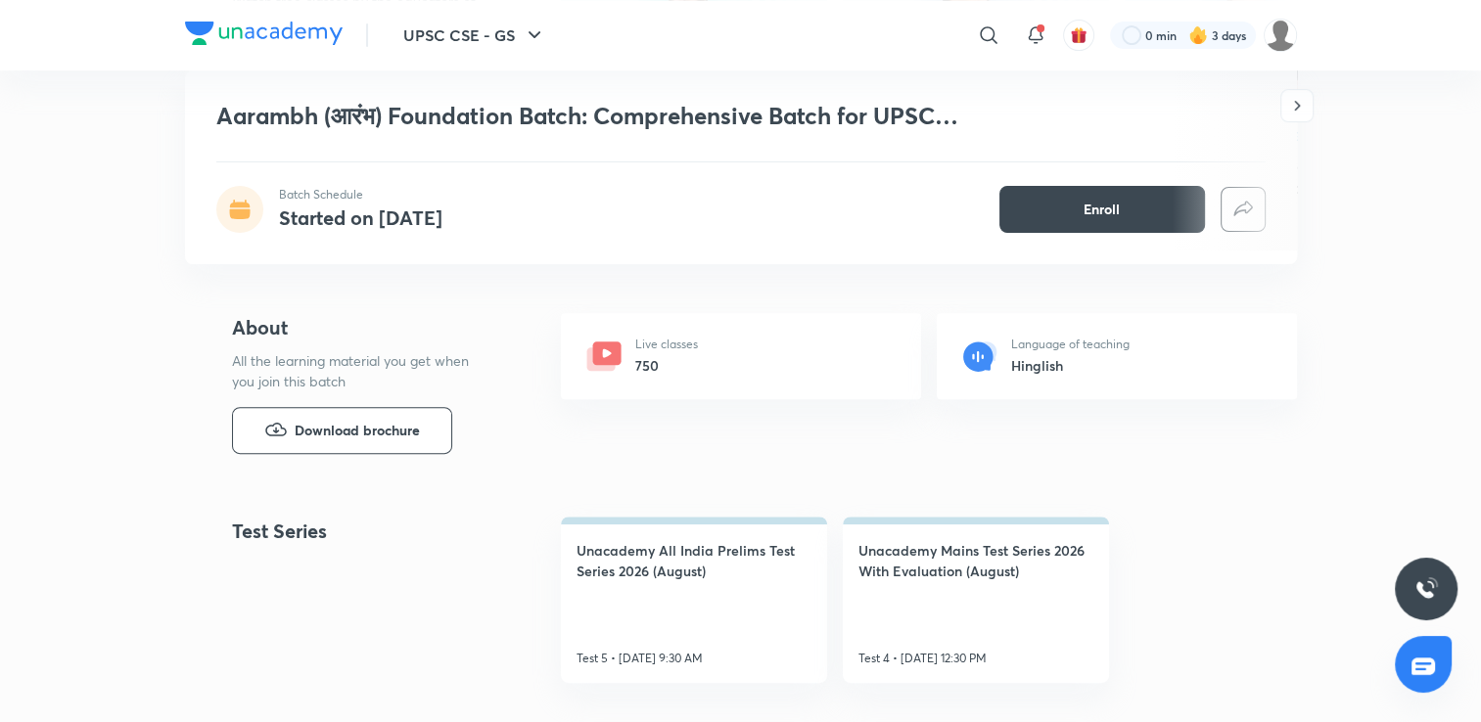
scroll to position [685, 0]
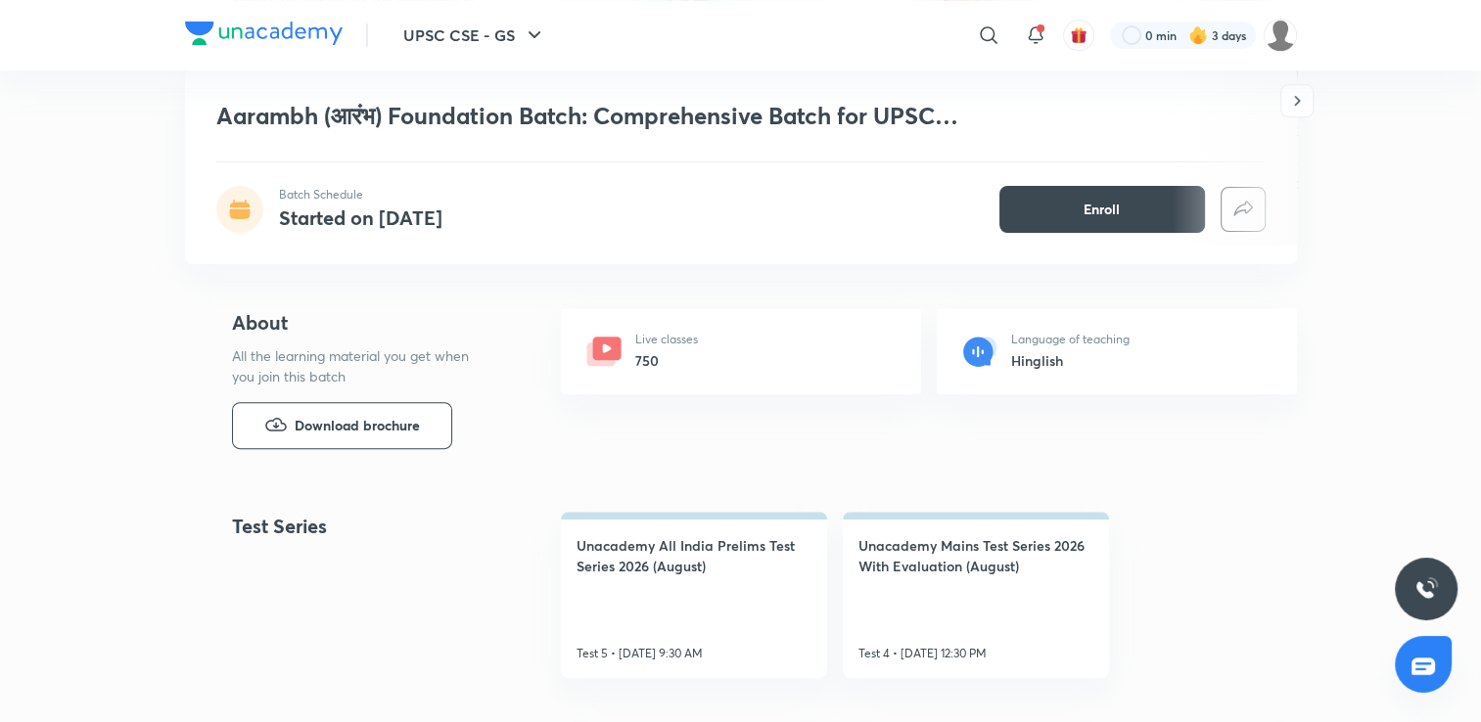
click at [368, 434] on span "Download brochure" at bounding box center [357, 426] width 125 height 22
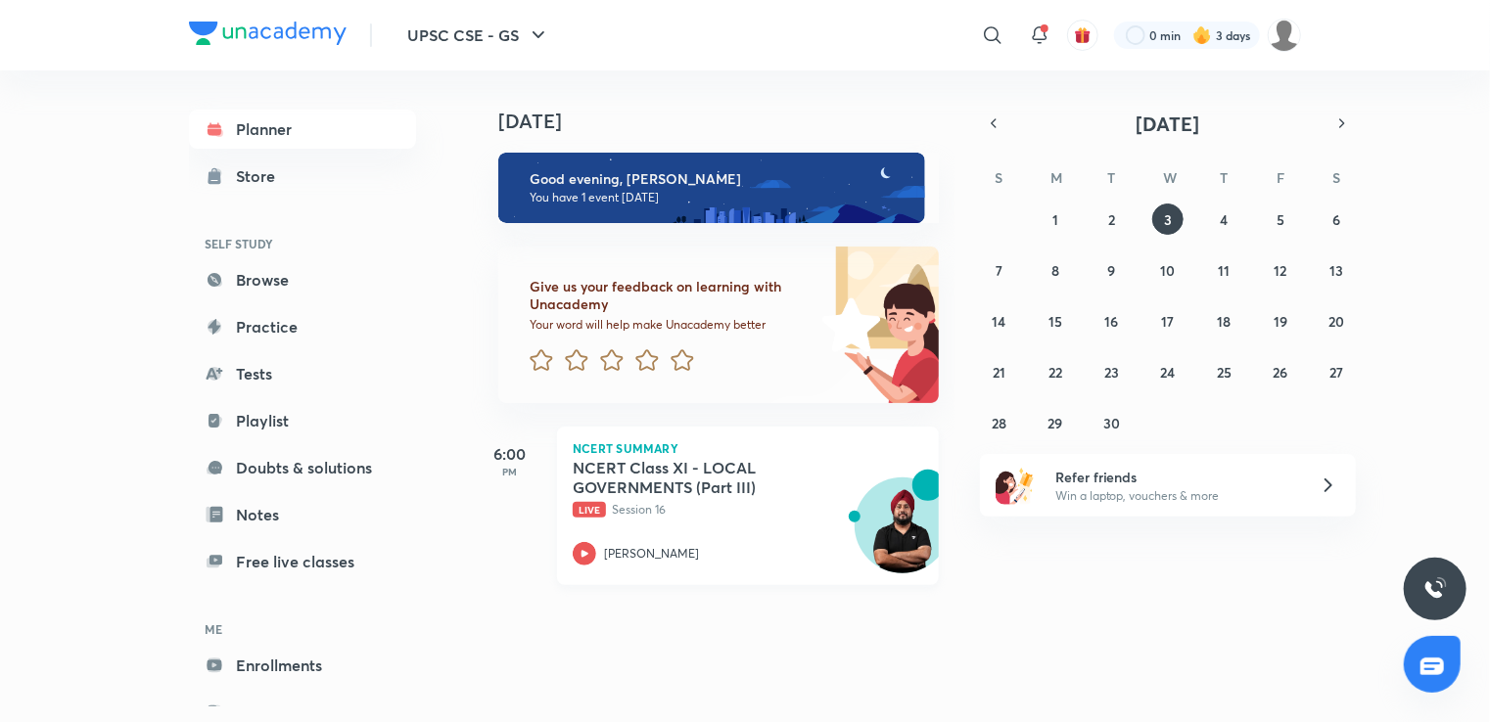
click at [693, 477] on h5 "NCERT Class XI - LOCAL GOVERNMENTS (Part III)" at bounding box center [695, 477] width 244 height 39
